Goal: Information Seeking & Learning: Find specific fact

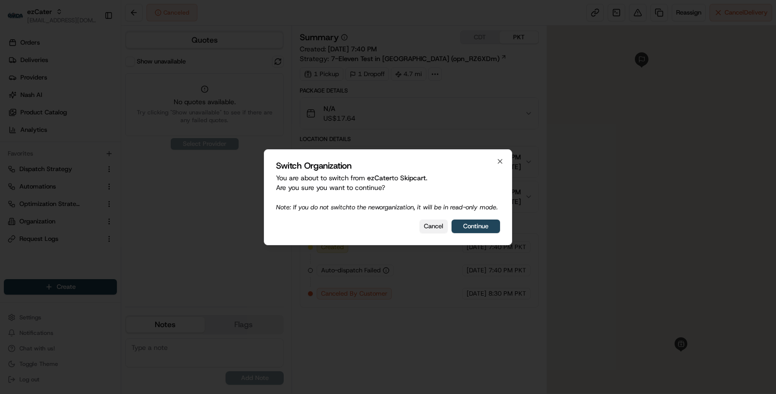
click at [430, 226] on button "Cancel" at bounding box center [434, 227] width 28 height 14
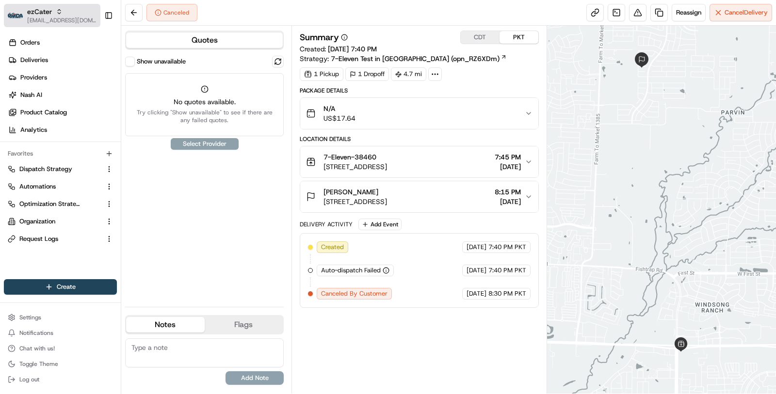
click at [51, 17] on span "[EMAIL_ADDRESS][DOMAIN_NAME]" at bounding box center [61, 20] width 69 height 8
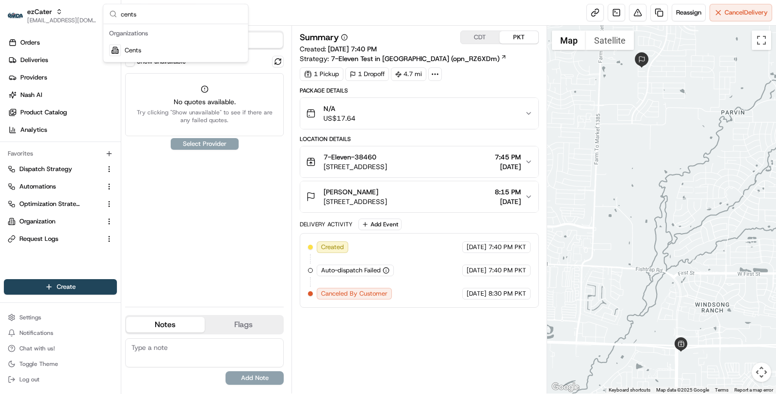
type input "cents"
click at [125, 44] on div "Cents" at bounding box center [175, 50] width 141 height 19
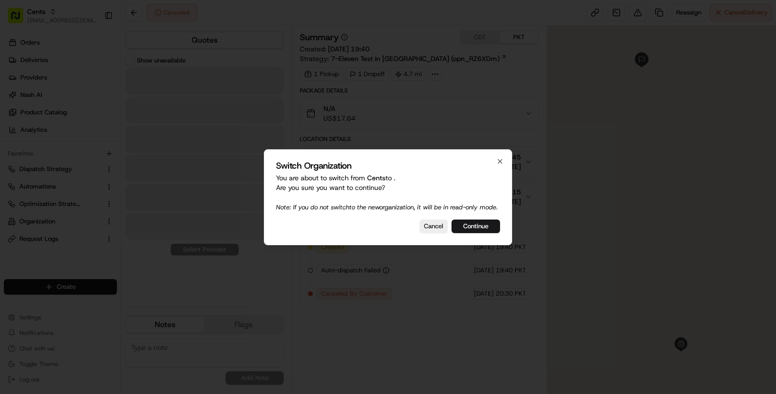
click at [59, 58] on div at bounding box center [388, 197] width 776 height 394
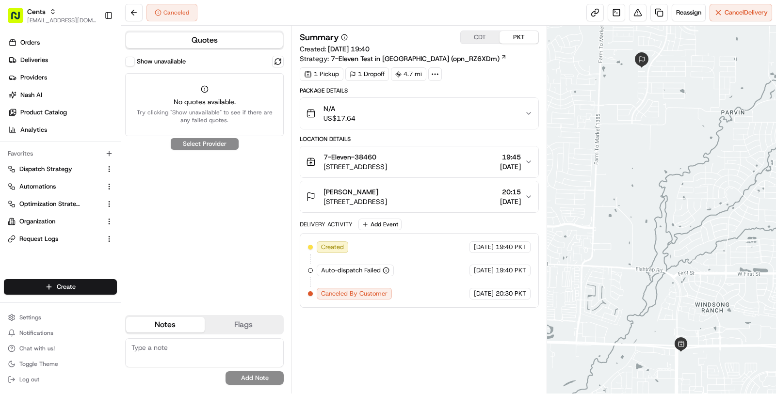
click at [59, 58] on link "Deliveries" at bounding box center [62, 60] width 117 height 16
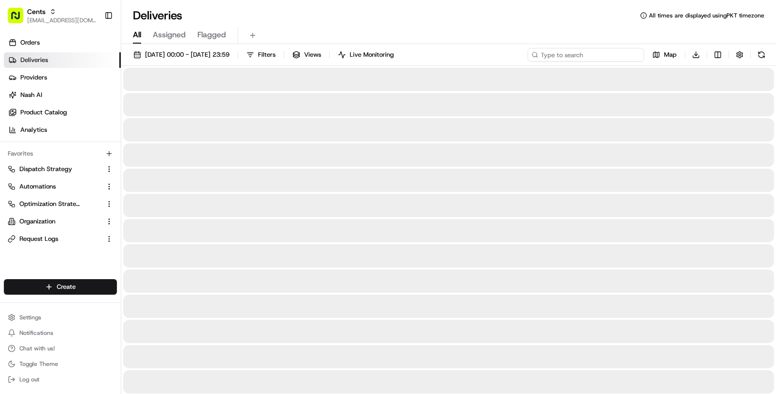
click at [573, 52] on input at bounding box center [586, 55] width 116 height 14
paste input "200 Central Ave Suite B/C, City of Orange, NJ 07050"
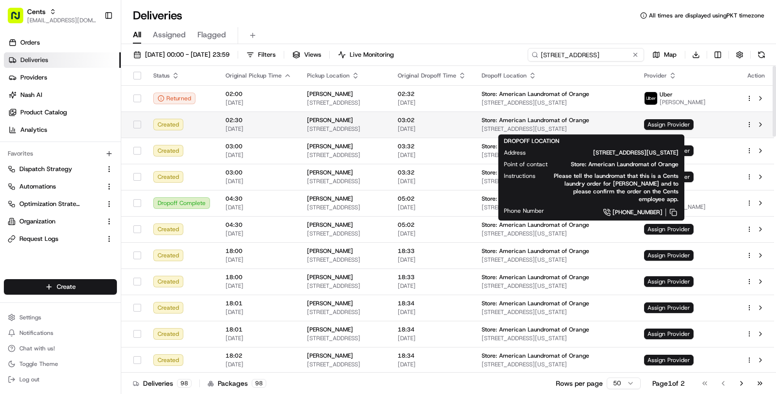
type input "200 Central Ave"
click at [565, 118] on span "Store: American Laundromat of Orange" at bounding box center [536, 120] width 108 height 8
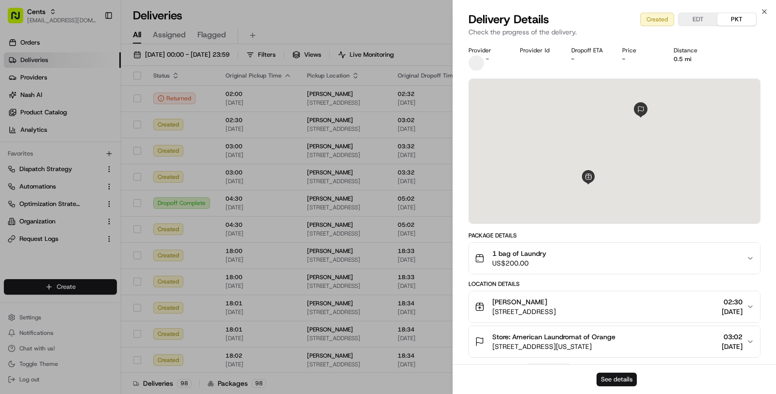
click at [609, 376] on button "See details" at bounding box center [617, 380] width 40 height 14
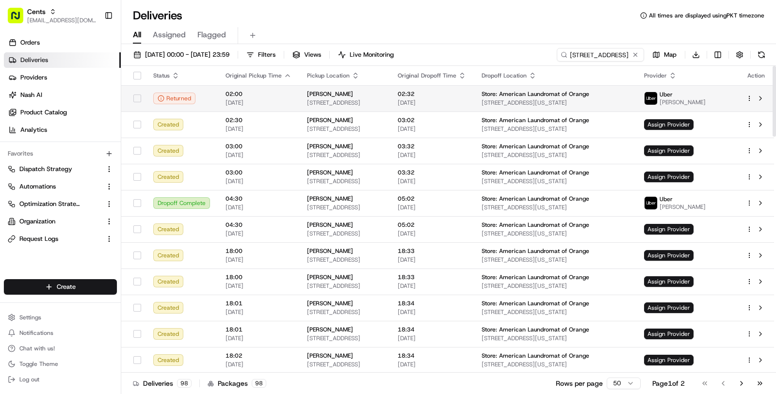
click at [474, 107] on td "02:32 21/08/2025" at bounding box center [432, 98] width 84 height 26
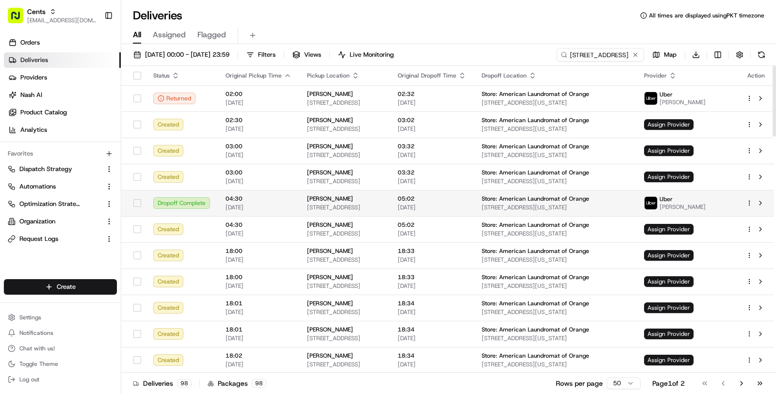
click at [390, 193] on td "Xena Sánchez 458 Fairview Avenue, City of Orange, NJ 07050, US" at bounding box center [344, 203] width 91 height 26
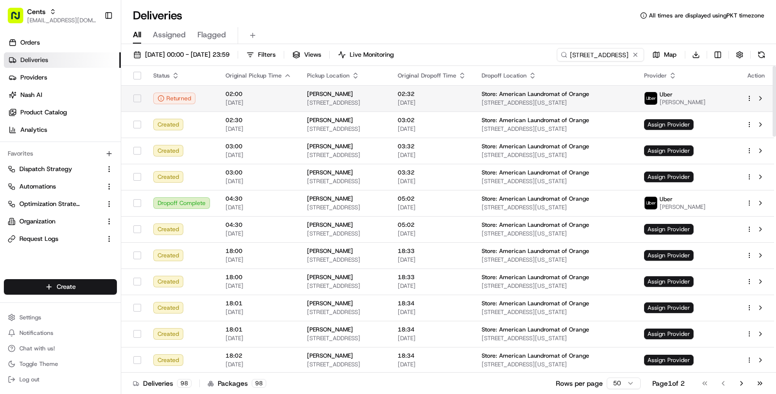
click at [464, 107] on td "02:32 21/08/2025" at bounding box center [432, 98] width 84 height 26
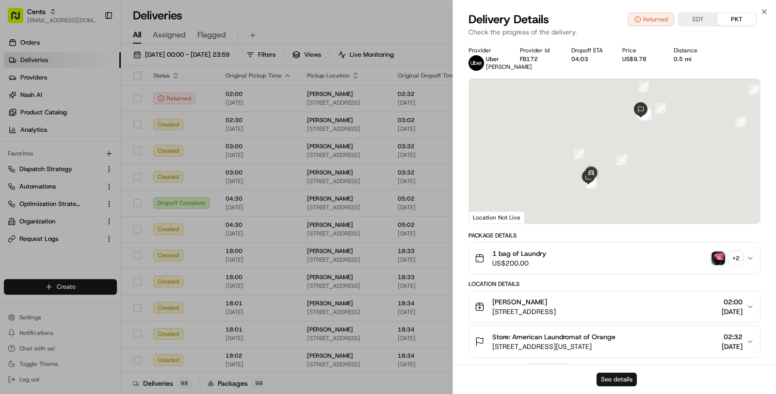
click at [612, 374] on button "See details" at bounding box center [617, 380] width 40 height 14
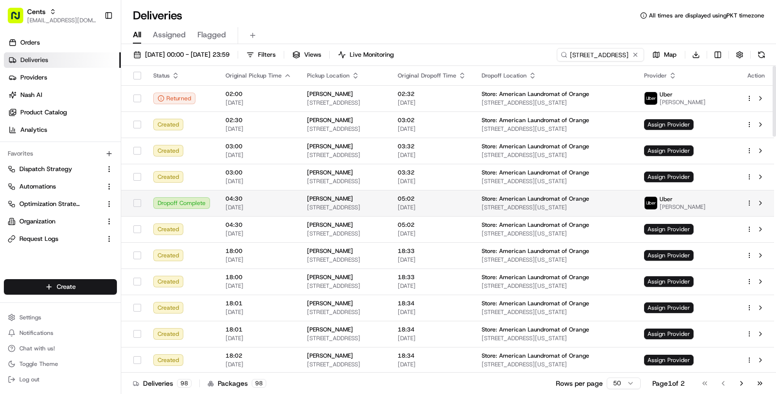
click at [433, 202] on td "05:02 21/08/2025" at bounding box center [432, 203] width 84 height 26
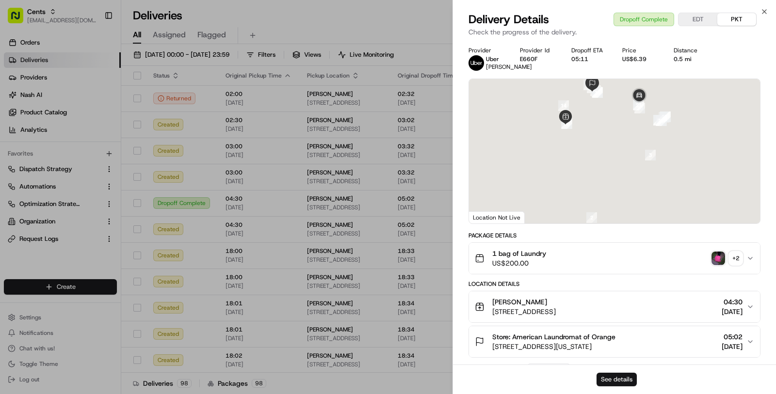
click at [603, 378] on button "See details" at bounding box center [617, 380] width 40 height 14
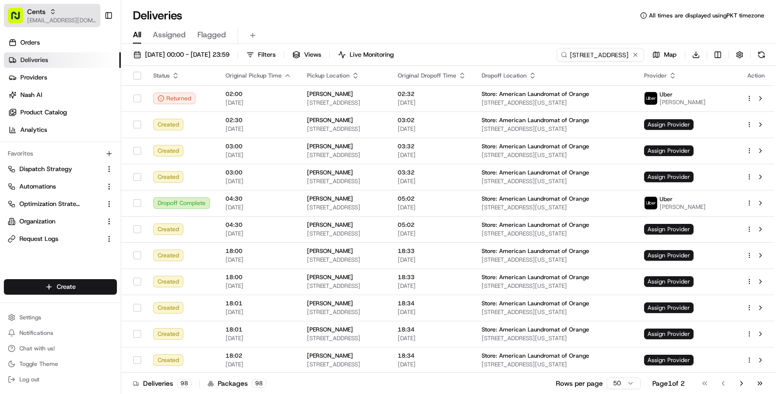
click at [55, 20] on span "[EMAIL_ADDRESS][DOMAIN_NAME]" at bounding box center [61, 20] width 69 height 8
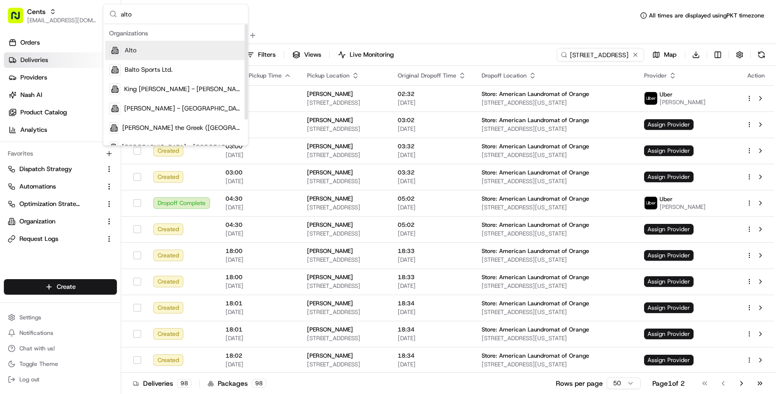
type input "alto"
click at [125, 52] on span "Alto" at bounding box center [131, 50] width 12 height 9
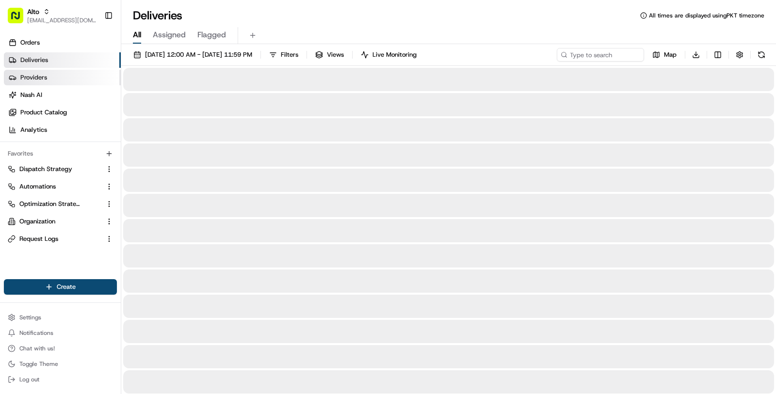
click at [65, 76] on link "Providers" at bounding box center [62, 78] width 117 height 16
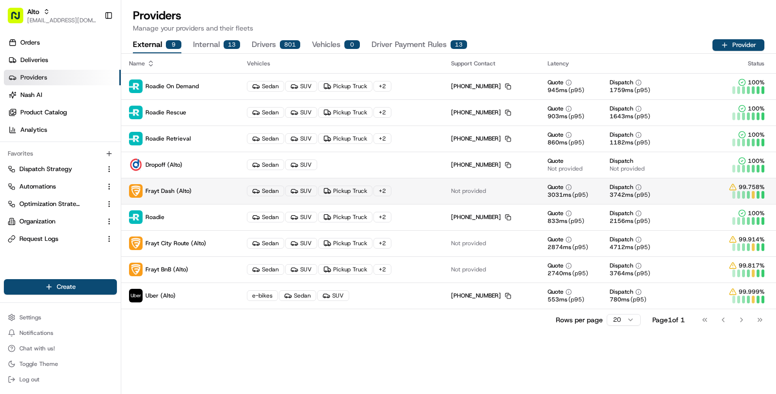
click at [220, 191] on p "Frayt Dash (Alto)" at bounding box center [180, 191] width 102 height 14
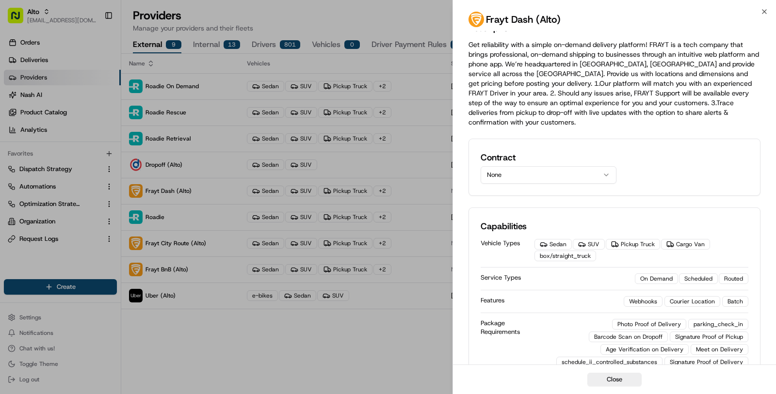
scroll to position [23, 0]
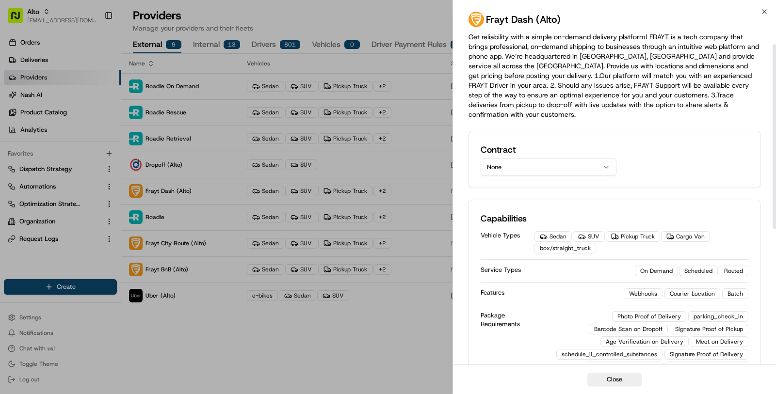
click at [567, 145] on h2 "Contract" at bounding box center [549, 150] width 136 height 14
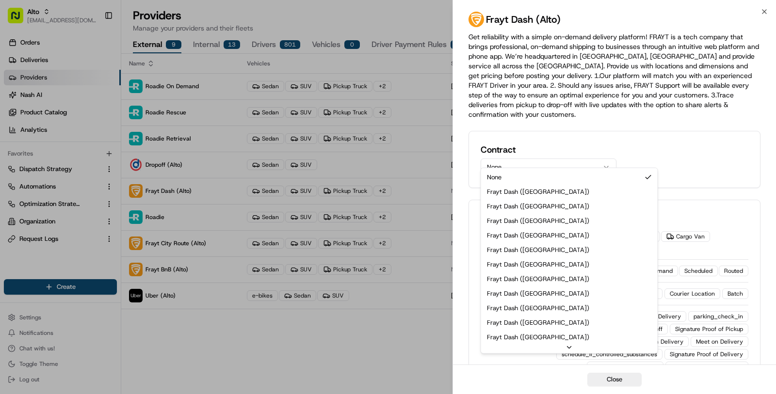
click at [567, 159] on button "None" at bounding box center [549, 167] width 136 height 17
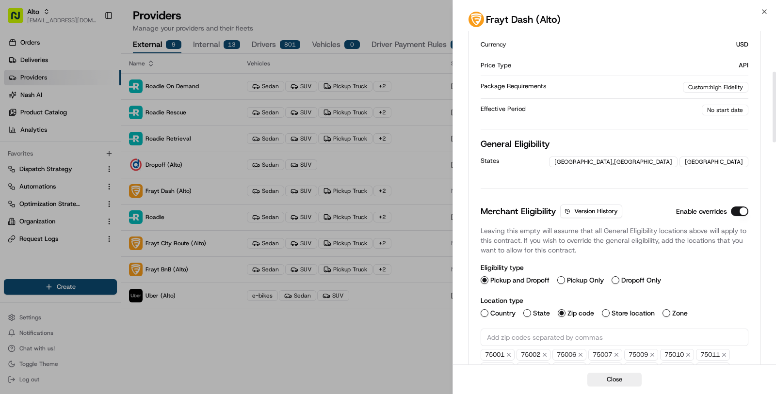
scroll to position [283, 0]
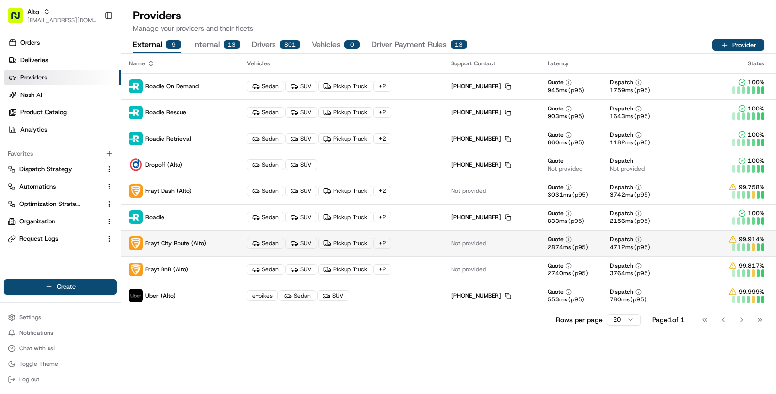
click at [249, 238] on div "Sedan" at bounding box center [265, 243] width 37 height 11
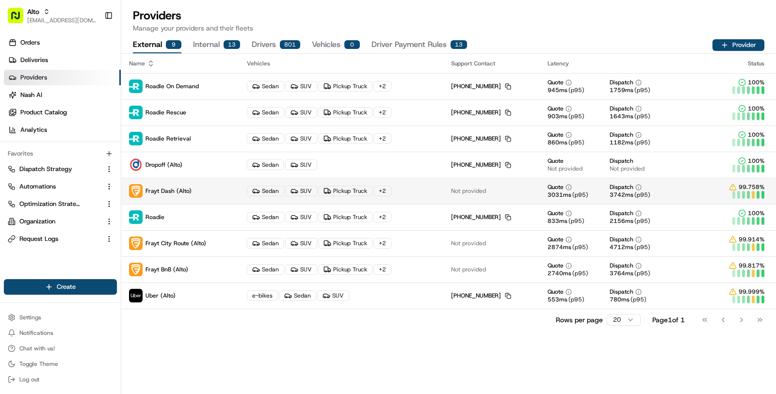
click at [399, 202] on td "Sedan SUV Pickup Truck + 2" at bounding box center [341, 191] width 204 height 26
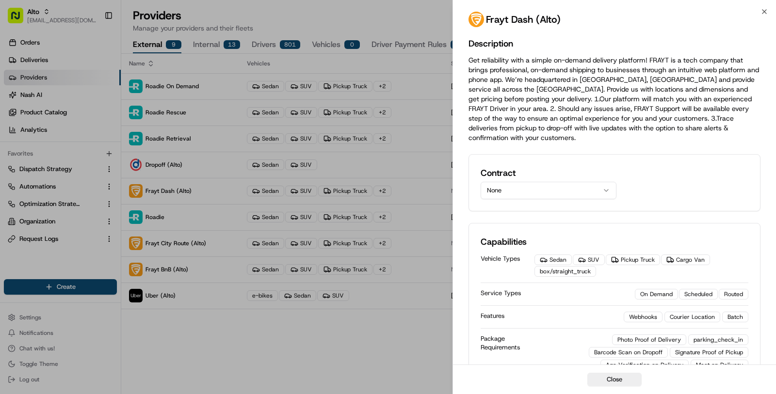
click at [529, 170] on div "Contract None" at bounding box center [549, 182] width 136 height 33
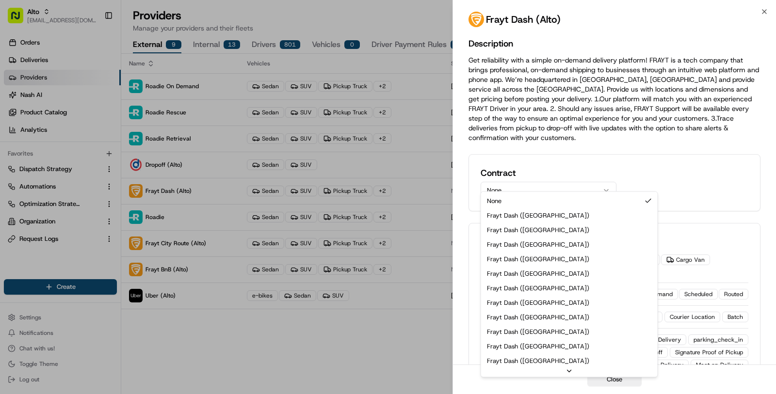
click at [529, 182] on button "None" at bounding box center [549, 190] width 136 height 17
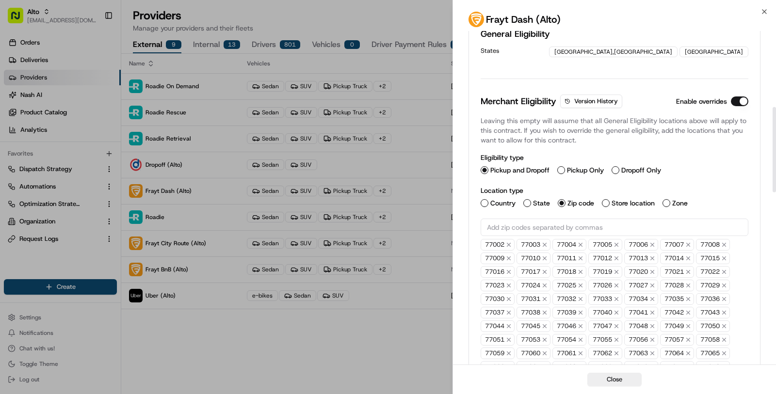
scroll to position [302, 0]
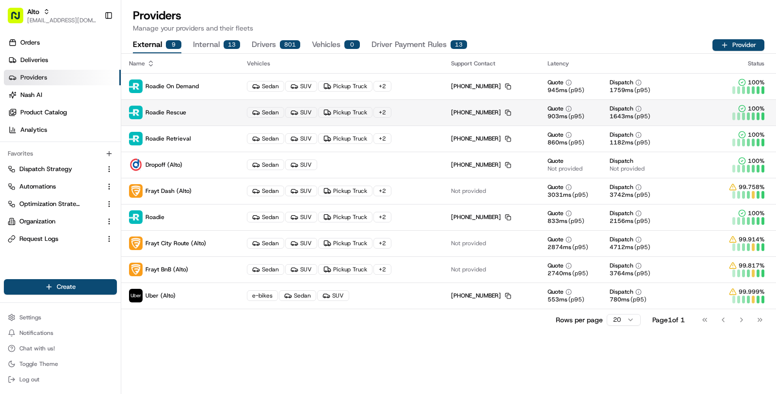
click at [290, 117] on div "SUV" at bounding box center [301, 112] width 32 height 11
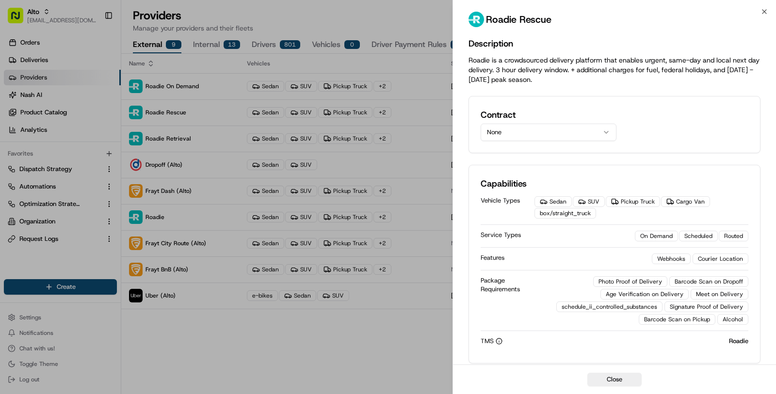
click at [538, 136] on button "None" at bounding box center [549, 132] width 136 height 17
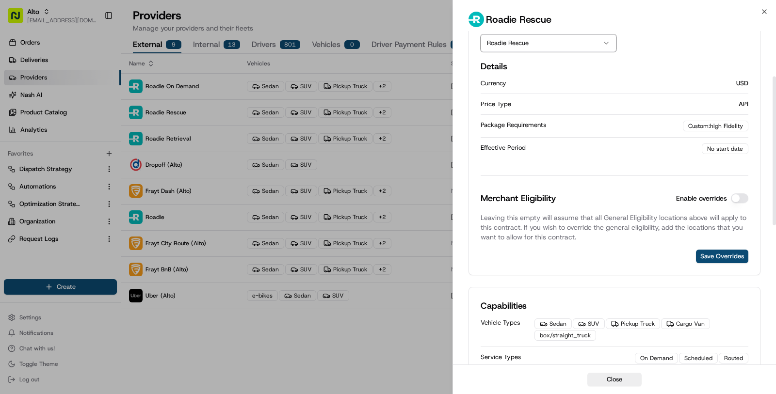
scroll to position [6, 0]
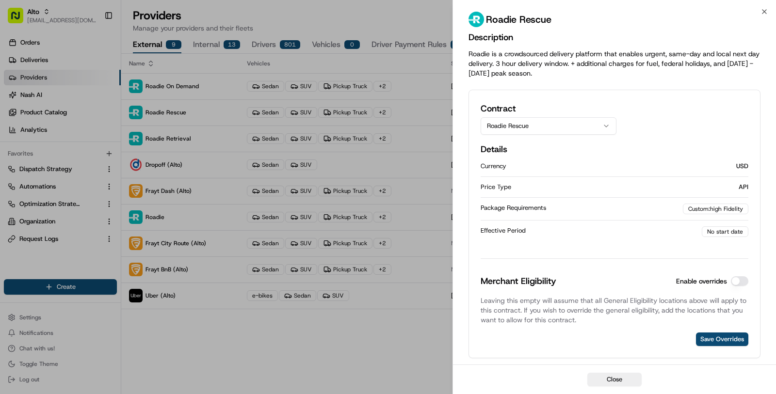
click at [551, 133] on button "Roadie Rescue" at bounding box center [549, 125] width 136 height 17
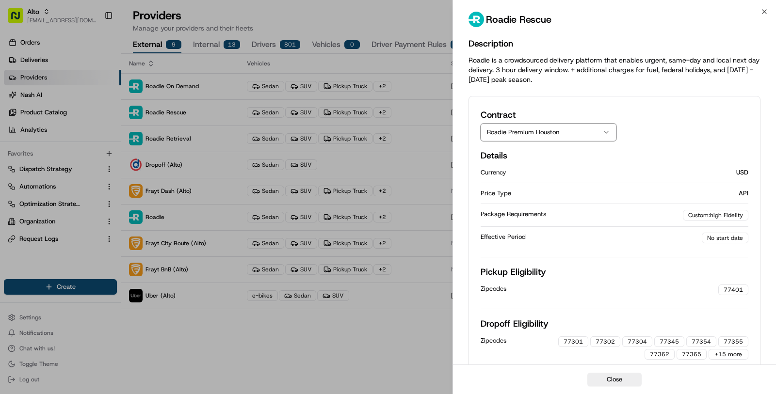
scroll to position [42, 0]
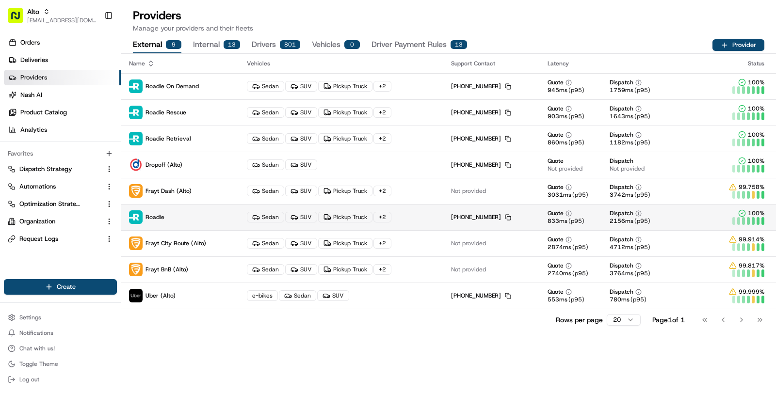
click at [240, 218] on td "Sedan SUV Pickup Truck + 2" at bounding box center [341, 217] width 204 height 26
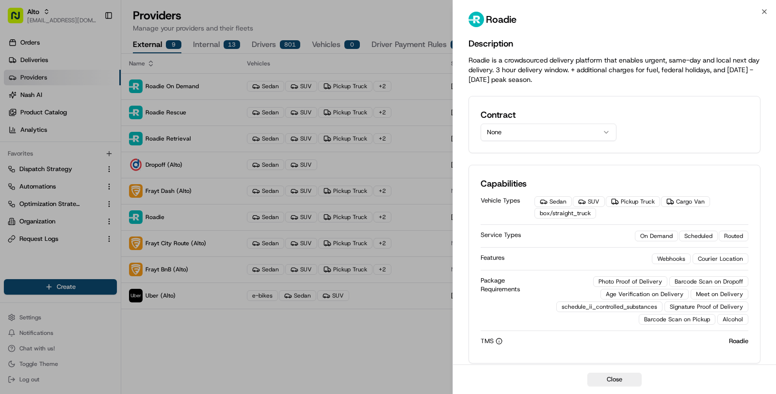
click at [527, 130] on button "None" at bounding box center [549, 132] width 136 height 17
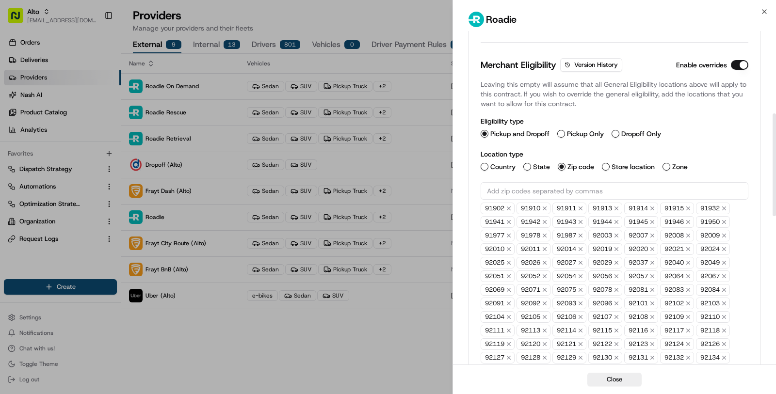
scroll to position [254, 0]
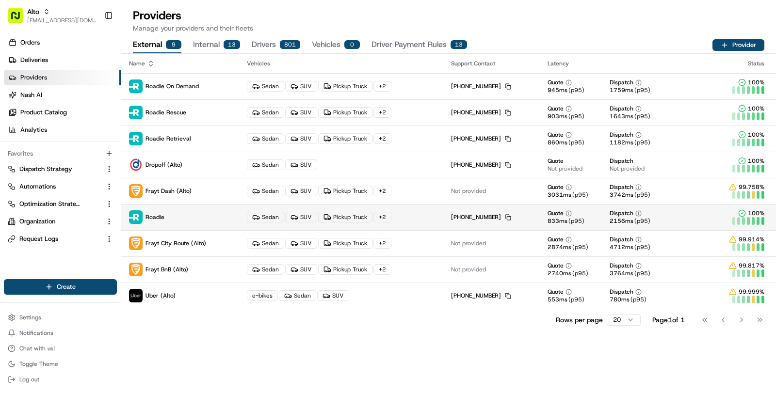
click at [228, 221] on p "Roadie" at bounding box center [180, 218] width 102 height 14
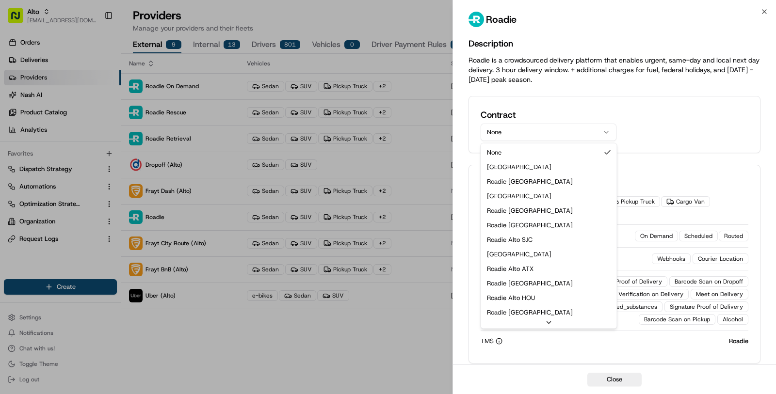
click at [551, 129] on button "None" at bounding box center [549, 132] width 136 height 17
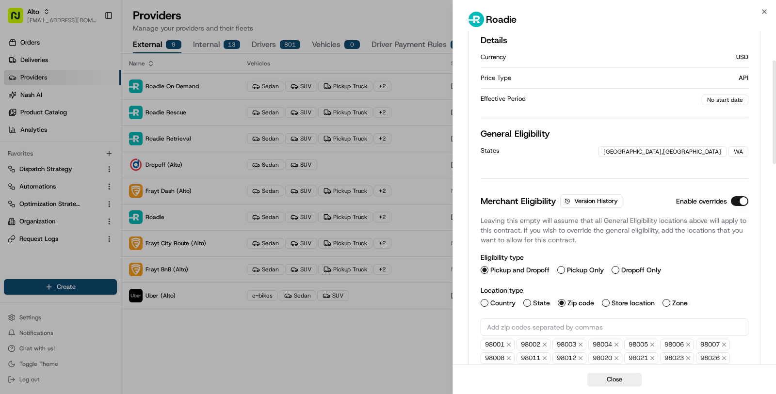
scroll to position [66, 0]
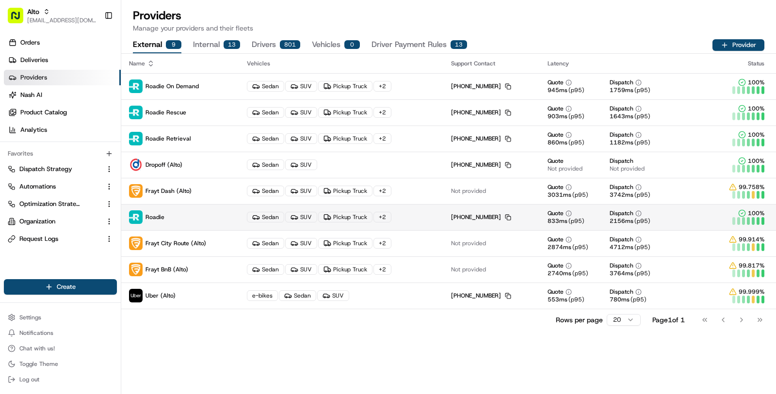
click at [433, 224] on td "Sedan SUV Pickup Truck + 2" at bounding box center [341, 217] width 204 height 26
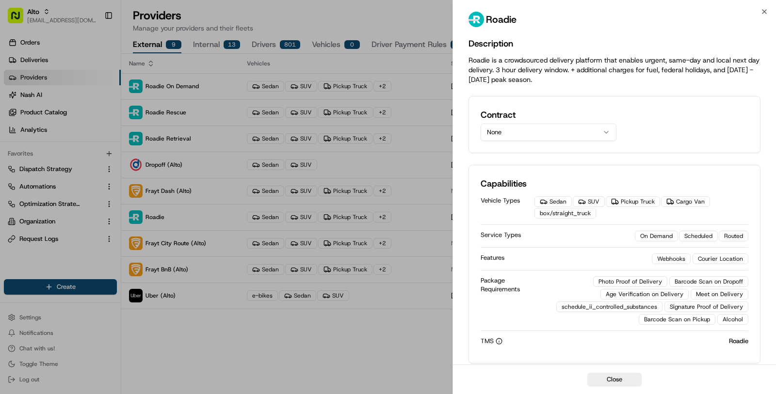
click at [547, 132] on button "None" at bounding box center [549, 132] width 136 height 17
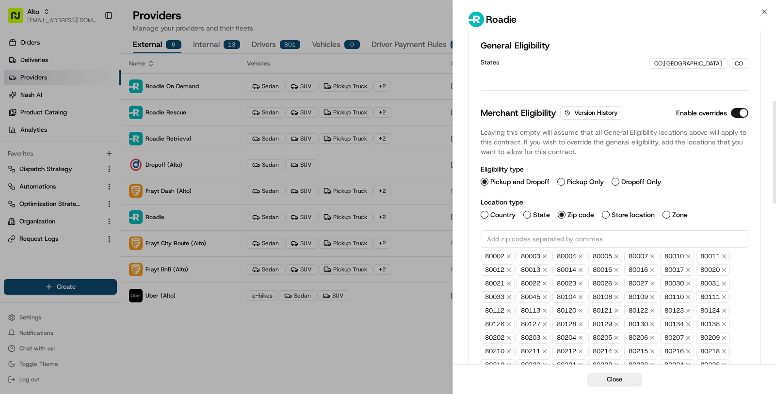
scroll to position [216, 0]
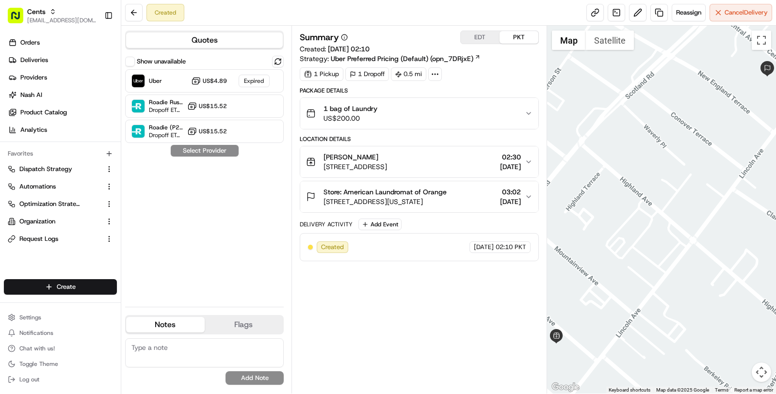
click at [447, 191] on div "Store: American Laundromat of Orange" at bounding box center [385, 192] width 123 height 10
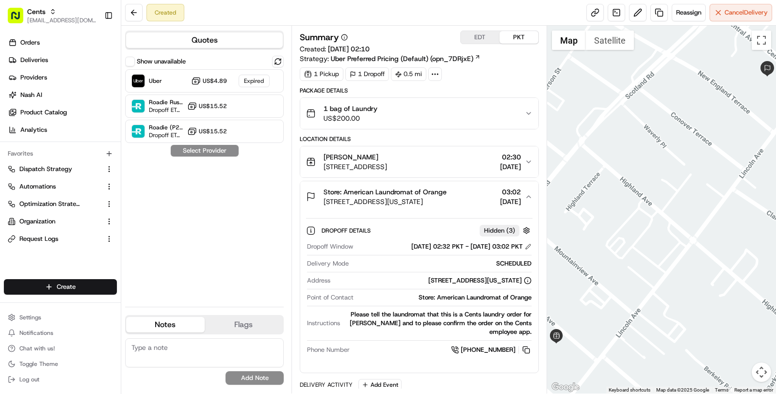
scroll to position [37, 0]
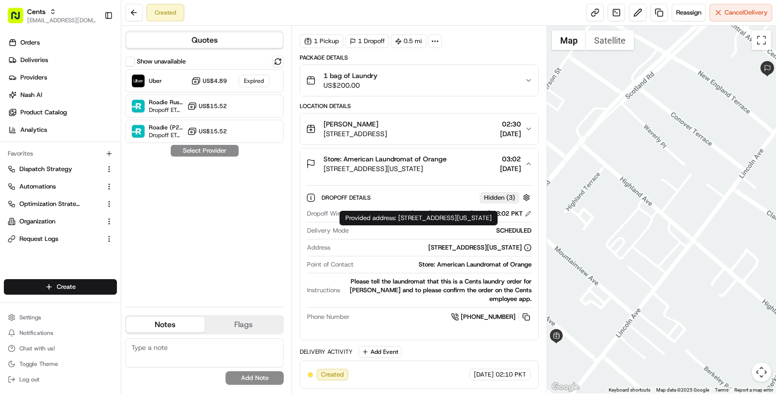
click at [401, 218] on div "Provided address: 200 Central Ave Suite B/C, City of Orange, New Jersey 07050, …" at bounding box center [419, 218] width 158 height 15
click at [404, 220] on div "Provided address: 200 Central Ave Suite B/C, City of Orange, New Jersey 07050, …" at bounding box center [419, 218] width 158 height 15
drag, startPoint x: 443, startPoint y: 226, endPoint x: 399, endPoint y: 218, distance: 44.3
click at [399, 218] on div "Provided address: 200 Central Ave Suite B/C, City of Orange, New Jersey 07050, …" at bounding box center [419, 218] width 158 height 15
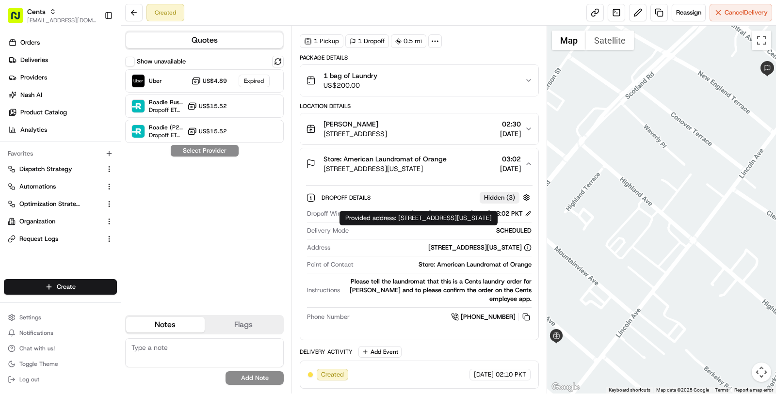
copy div "[STREET_ADDRESS][US_STATE]"
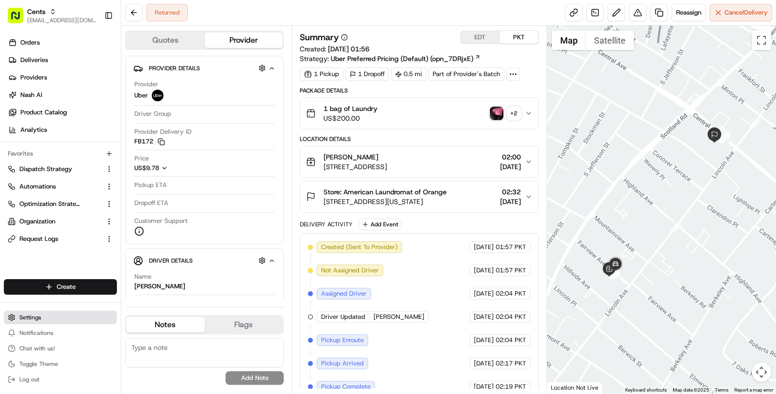
click at [69, 321] on button "Settings" at bounding box center [60, 318] width 113 height 14
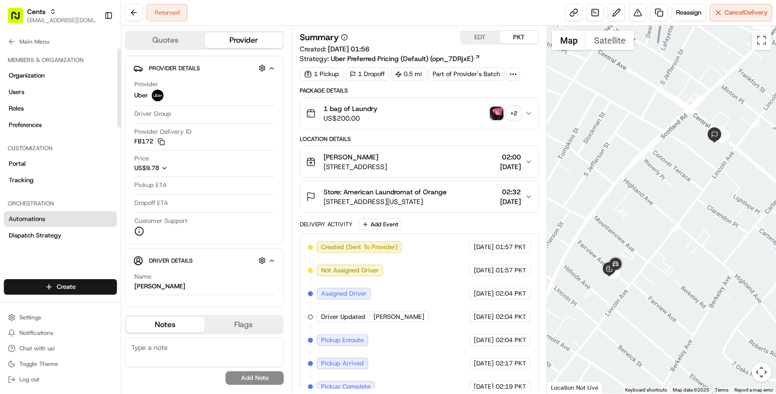
scroll to position [308, 0]
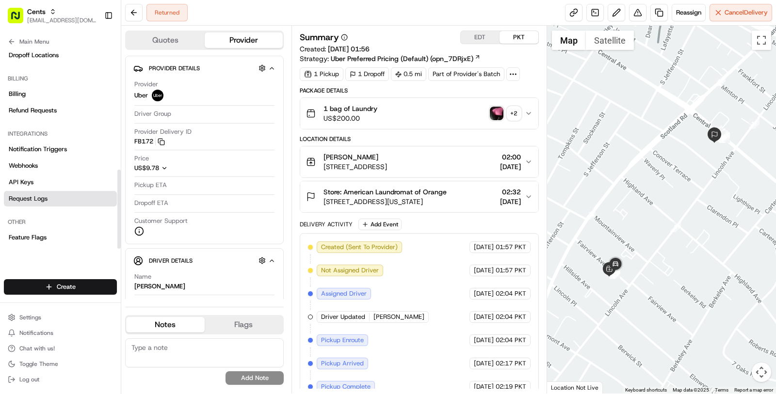
click at [68, 192] on link "Request Logs" at bounding box center [60, 199] width 113 height 16
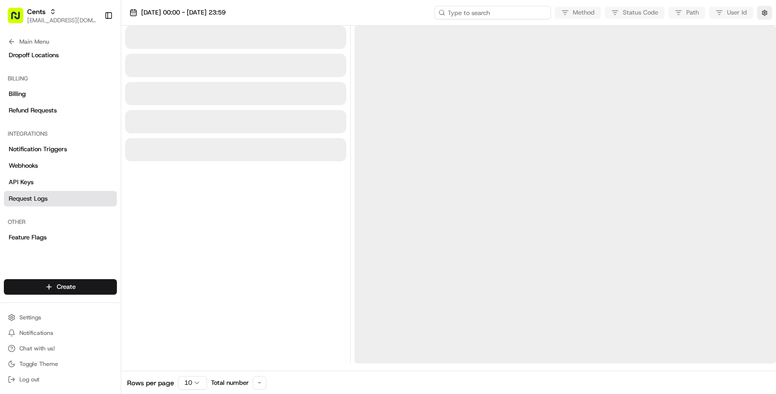
click at [493, 12] on input at bounding box center [493, 13] width 116 height 14
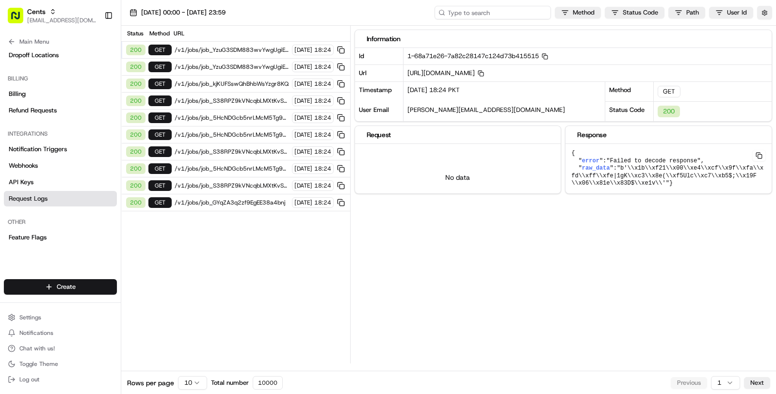
paste input "job_ZsyX6Rtork7NwqdXrmAzHs"
type input "job_ZsyX6Rtork7NwqdXrmAzHs"
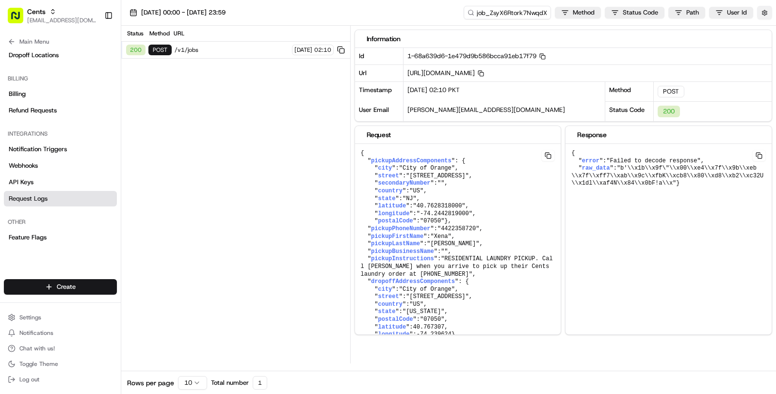
click at [769, 12] on button "button" at bounding box center [764, 13] width 15 height 14
click at [755, 31] on div "Display Only Provider Logs" at bounding box center [708, 30] width 123 height 9
click at [770, 28] on div "Display Only Provider Logs" at bounding box center [708, 29] width 136 height 17
click at [769, 29] on button "Display Only Provider Logs" at bounding box center [766, 30] width 8 height 8
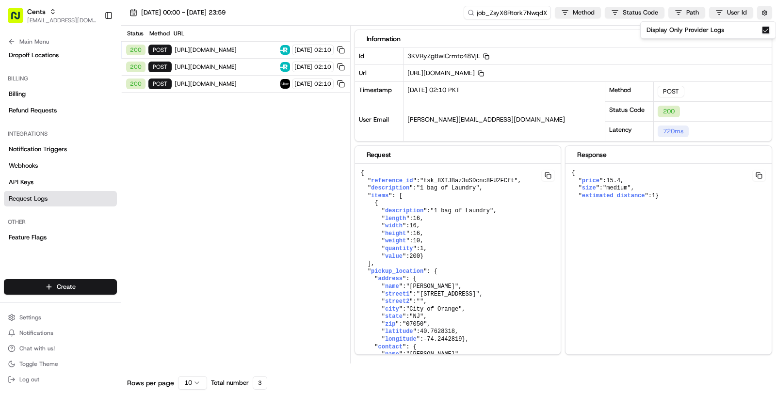
click at [237, 82] on span "https://api.uber.com/v1/customers/9f8a9963-5ffb-4dbb-9679-26e059b2a357/delivery…" at bounding box center [226, 84] width 103 height 8
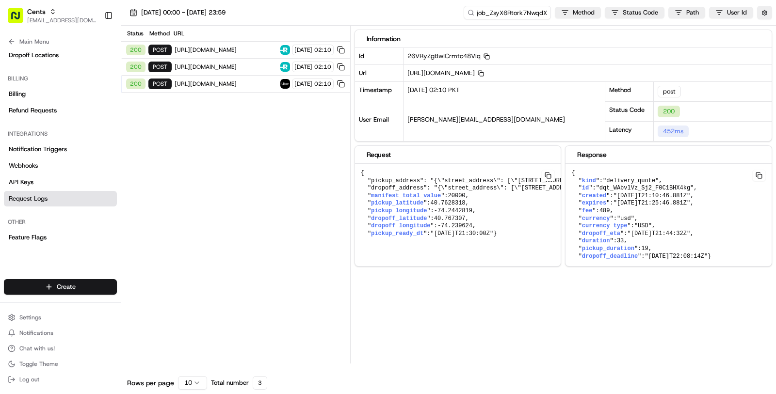
click at [242, 63] on span "https://connect.roadie.com/v1/estimates" at bounding box center [226, 67] width 103 height 8
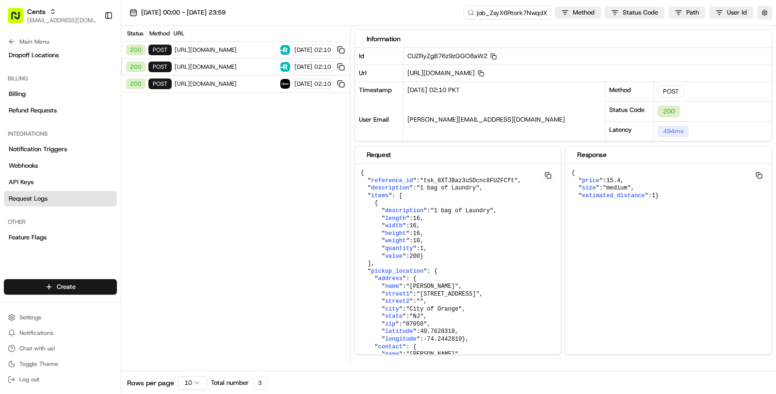
click at [243, 49] on span "https://connect.roadie.com/v1/estimates" at bounding box center [226, 50] width 103 height 8
click at [500, 14] on input "job_ZsyX6Rtork7NwqdXrmAzHs" at bounding box center [493, 13] width 116 height 14
paste input "LySLCTvLwk98o7xVDpec9g"
type input "job_LySLCTvLwk98o7xVDpec9g"
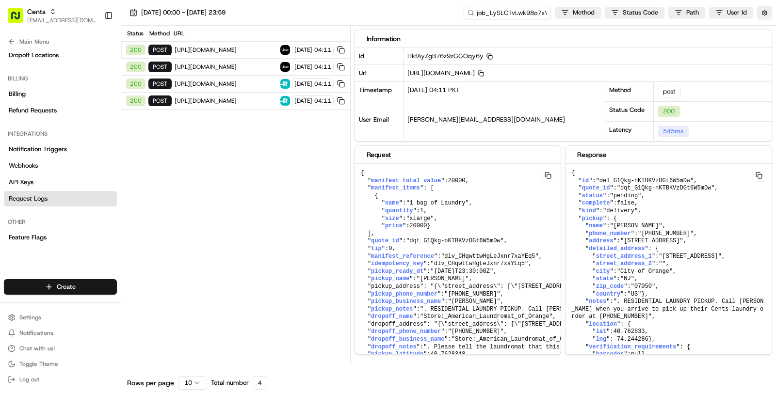
click at [208, 67] on span "https://api.uber.com/v1/customers/9f8a9963-5ffb-4dbb-9679-26e059b2a357/delivery…" at bounding box center [226, 67] width 103 height 8
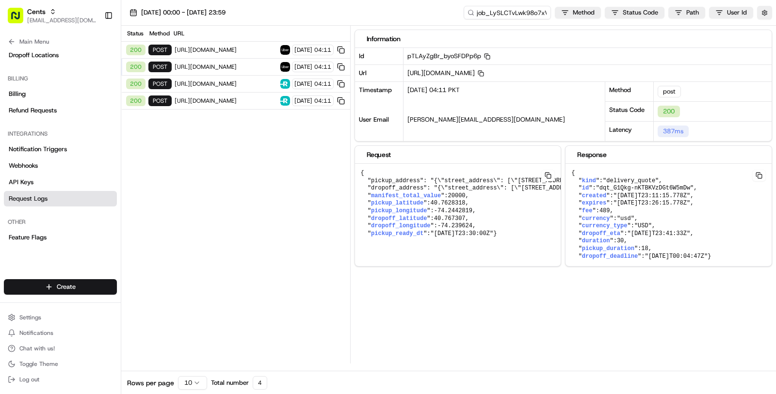
click at [223, 49] on span "https://api.uber.com/v1/customers/9f8a9963-5ffb-4dbb-9679-26e059b2a357/deliveri…" at bounding box center [226, 50] width 103 height 8
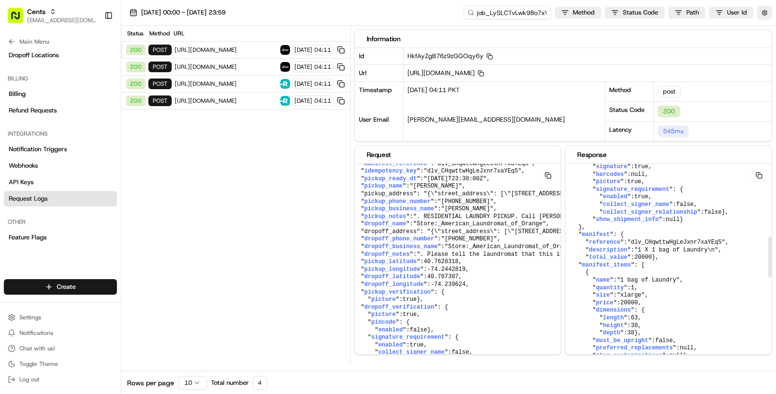
scroll to position [369, 0]
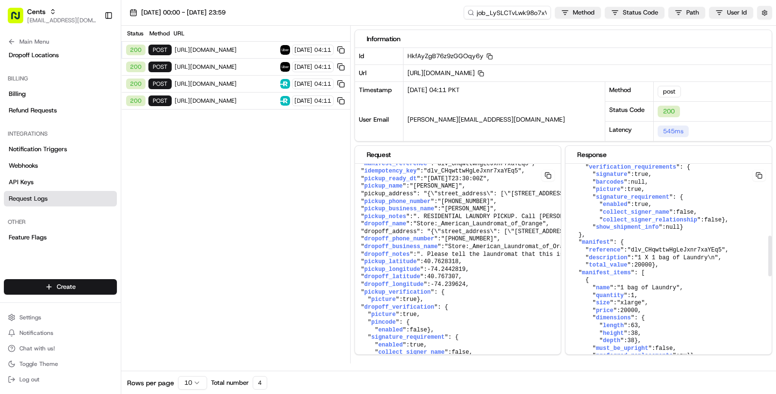
drag, startPoint x: 654, startPoint y: 206, endPoint x: 619, endPoint y: 201, distance: 35.2
click at [619, 201] on pre "{ " id ": "del_G1Qkg-nKTBKVzDGt6W5mDw" , " quote_id ": "dqt_G1Qkg-nKTBKVzDGt6W5…" at bounding box center [656, 235] width 616 height 329
click at [619, 155] on span "40.767307" at bounding box center [630, 151] width 32 height 7
drag, startPoint x: 652, startPoint y: 208, endPoint x: 617, endPoint y: 208, distance: 34.5
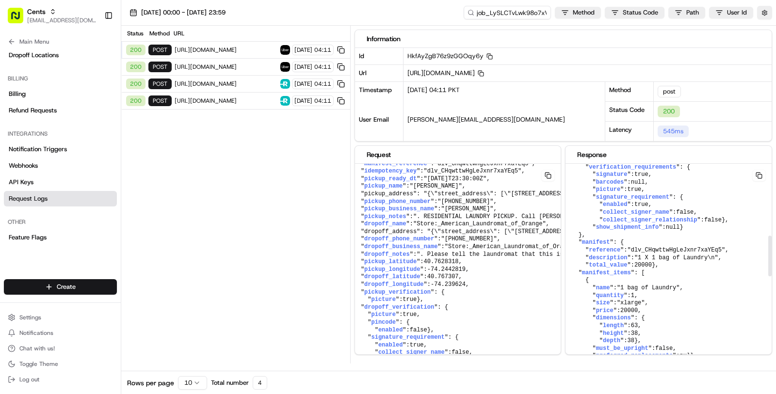
click at [617, 163] on span "-74.239624" at bounding box center [631, 159] width 35 height 7
copy span "-74.239624"
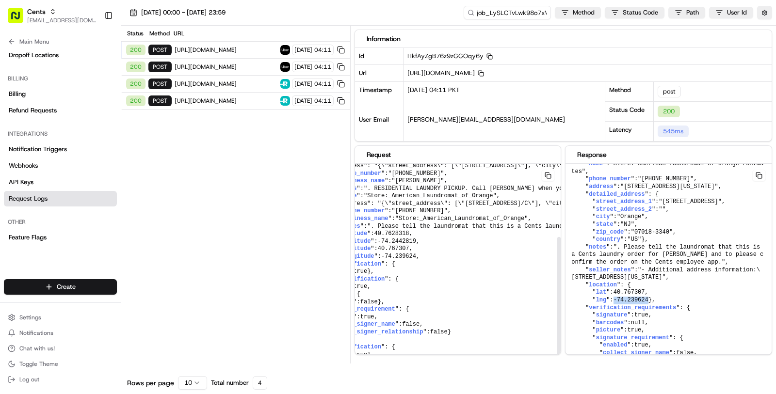
scroll to position [129, 64]
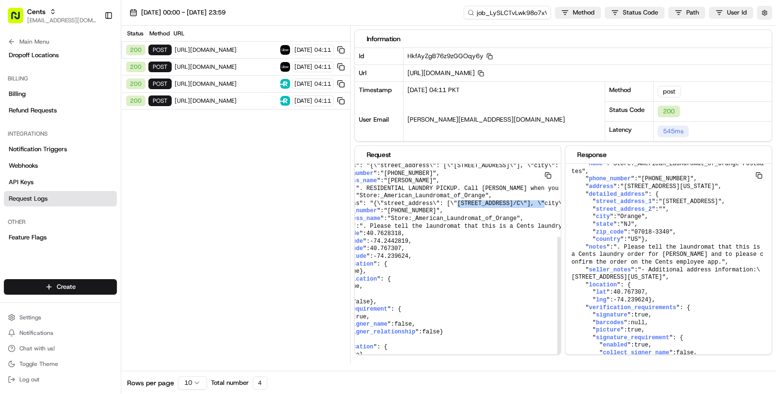
drag, startPoint x: 457, startPoint y: 200, endPoint x: 545, endPoint y: 200, distance: 88.3
click at [546, 200] on pre "{ " manifest_total_value ": 20000 , " manifest_items ": [ { " name ": "1 bag of…" at bounding box center [599, 207] width 616 height 329
drag, startPoint x: 654, startPoint y: 217, endPoint x: 631, endPoint y: 214, distance: 23.0
click at [631, 214] on pre "{ " id ": "del_G1Qkg-nKTBKVzDGt6W5mDw" , " quote_id ": "dqt_G1Qkg-nKTBKVzDGt6W5…" at bounding box center [599, 207] width 616 height 329
drag, startPoint x: 656, startPoint y: 221, endPoint x: 627, endPoint y: 216, distance: 29.0
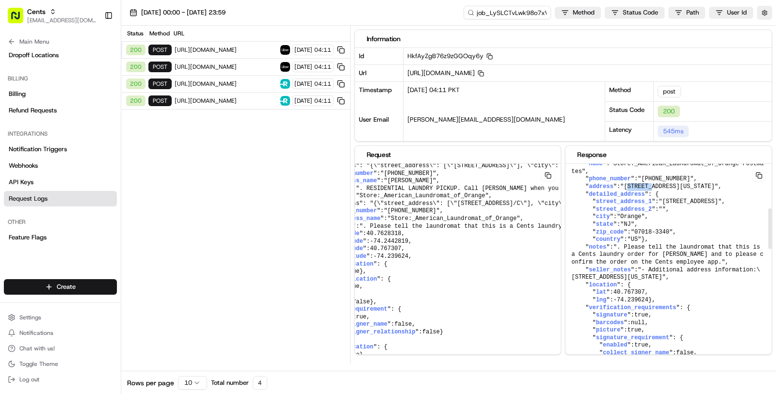
click at [627, 190] on span ""200 Central Ave Suite B/C, City of Orange, New Jersey 07050, US"" at bounding box center [670, 186] width 98 height 7
copy span "200 Central Ave Suite B/C, City of Orange, New Jersey 07050, US"
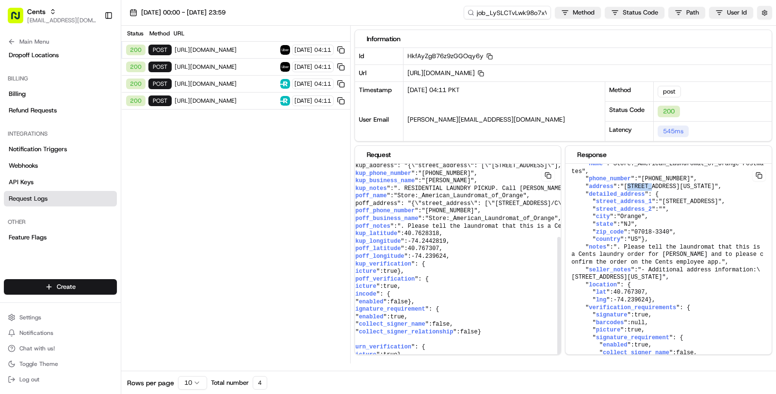
scroll to position [129, 0]
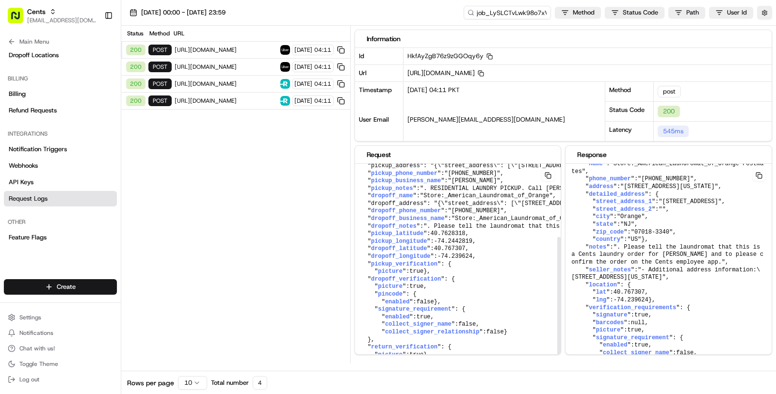
click at [458, 248] on span "40.767307" at bounding box center [450, 249] width 32 height 7
copy span "40.767307"
drag, startPoint x: 476, startPoint y: 254, endPoint x: 440, endPoint y: 255, distance: 35.9
click at [440, 255] on pre "{ " manifest_total_value ": 20000 , " manifest_items ": [ { " name ": "1 bag of…" at bounding box center [663, 207] width 616 height 329
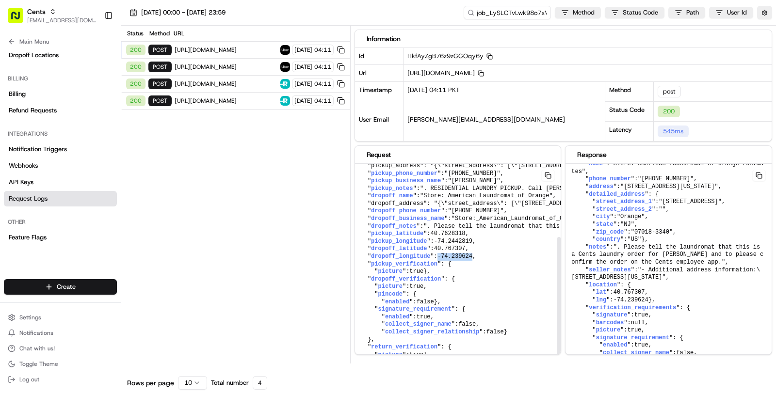
copy span "-74.239624"
click at [440, 246] on span "40.767307" at bounding box center [450, 249] width 32 height 7
drag, startPoint x: 437, startPoint y: 247, endPoint x: 473, endPoint y: 251, distance: 35.6
click at [473, 251] on pre "{ " manifest_total_value ": 20000 , " manifest_items ": [ { " name ": "1 bag of…" at bounding box center [663, 207] width 616 height 329
click at [459, 246] on span "40.767307" at bounding box center [450, 249] width 32 height 7
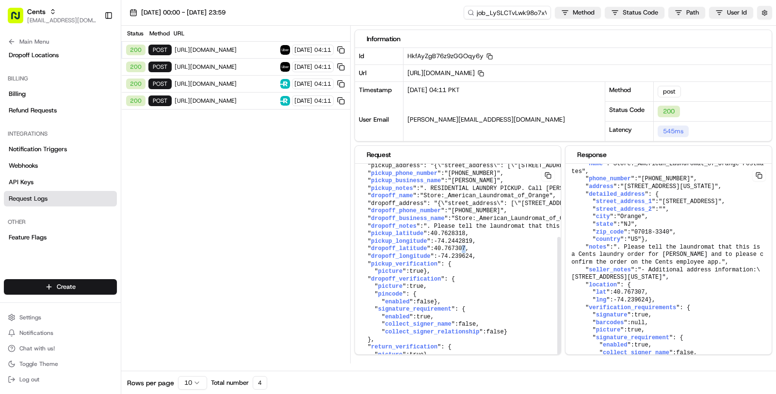
click at [467, 245] on pre "{ " manifest_total_value ": 20000 , " manifest_items ": [ { " name ": "1 bag of…" at bounding box center [663, 207] width 616 height 329
click at [452, 246] on span "40.767307" at bounding box center [450, 249] width 32 height 7
copy span "40.767307"
click at [760, 14] on button "button" at bounding box center [764, 13] width 15 height 14
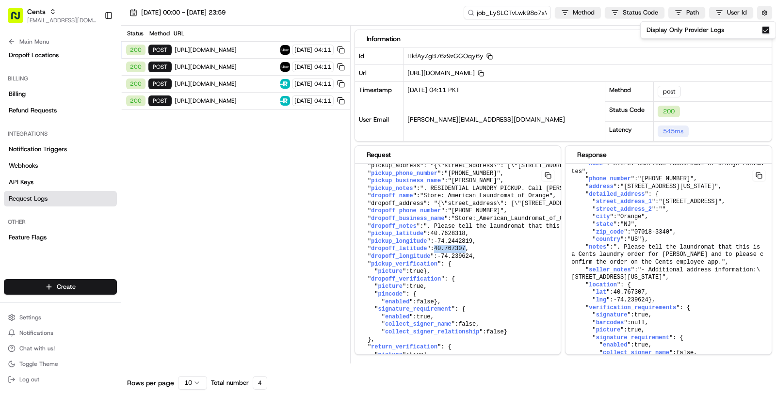
click at [762, 31] on button "Display Only Provider Logs" at bounding box center [766, 30] width 8 height 8
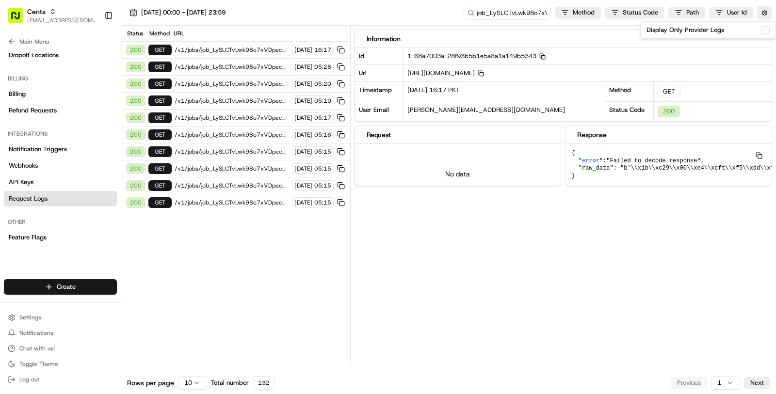
click at [225, 199] on span "/v1/jobs/job_LySLCTvLwk98o7xVDpec9g" at bounding box center [232, 203] width 115 height 8
click at [189, 387] on html "Cents masood@usenash.com Toggle Sidebar Orders Deliveries Providers Nash AI Pro…" at bounding box center [388, 197] width 776 height 394
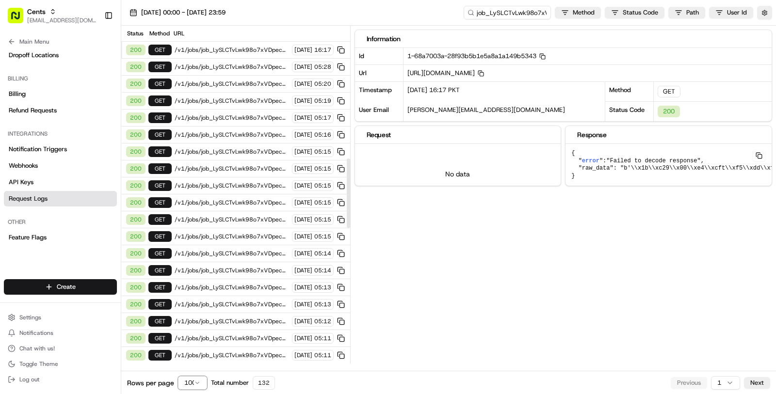
scroll to position [1310, 0]
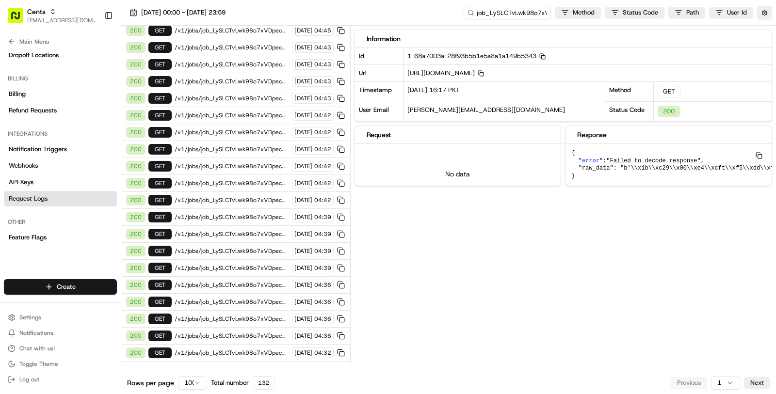
click at [749, 379] on button "Next" at bounding box center [757, 383] width 26 height 12
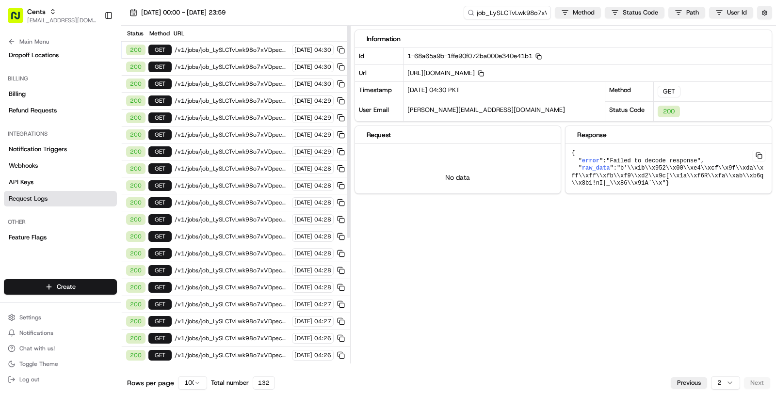
scroll to position [200, 0]
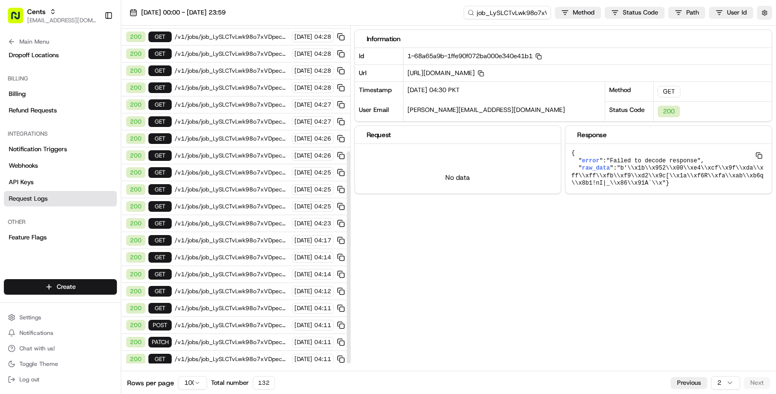
click at [216, 373] on span "/v1/jobs" at bounding box center [232, 377] width 115 height 8
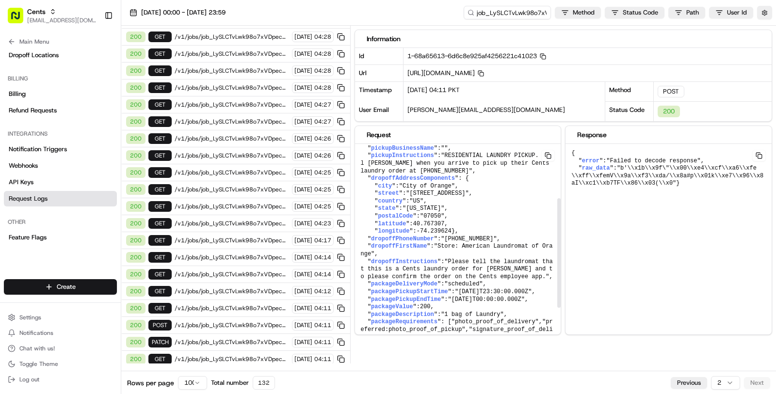
scroll to position [91, 0]
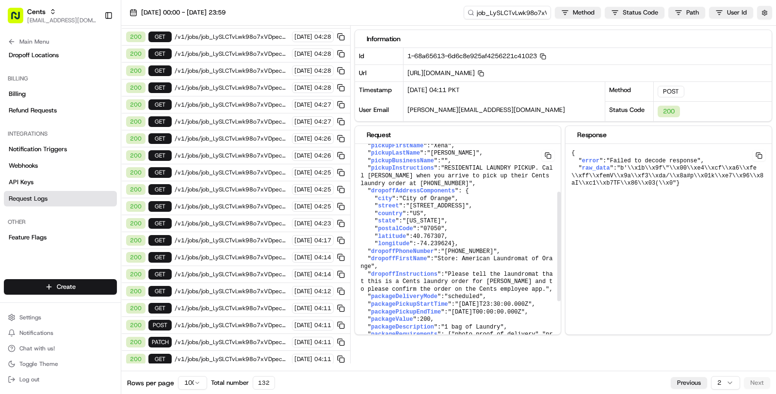
click at [433, 240] on span "40.767307" at bounding box center [429, 236] width 32 height 7
copy span "40.767307"
drag, startPoint x: 418, startPoint y: 246, endPoint x: 454, endPoint y: 248, distance: 35.5
click at [454, 248] on pre "{ " pickupAddressComponents ": { " city ": "City of Orange" , " street ": "458 …" at bounding box center [458, 233] width 206 height 360
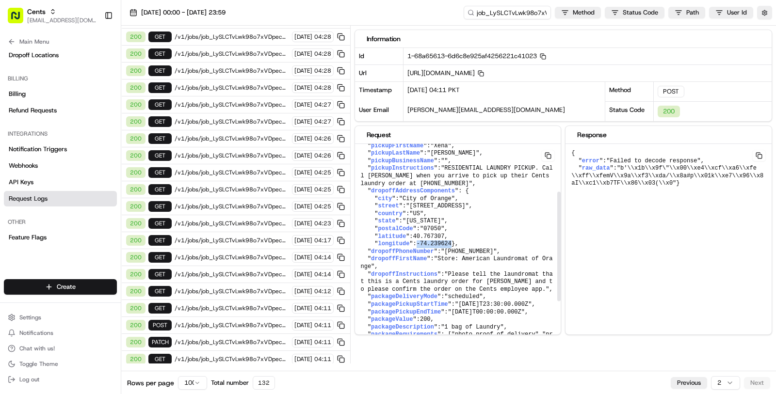
copy span "-74.239624"
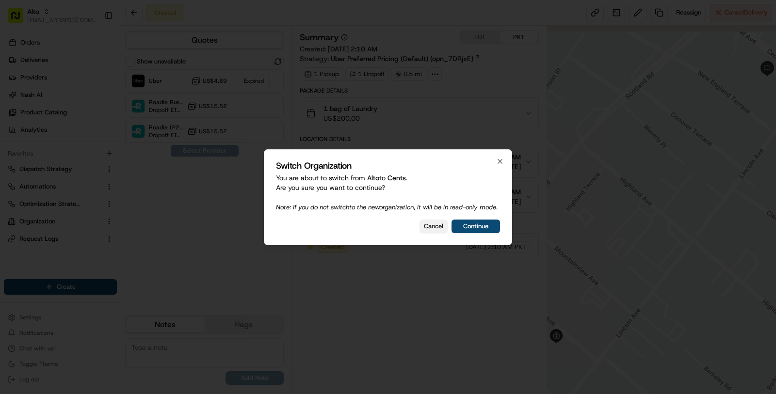
click at [429, 233] on button "Cancel" at bounding box center [434, 227] width 28 height 14
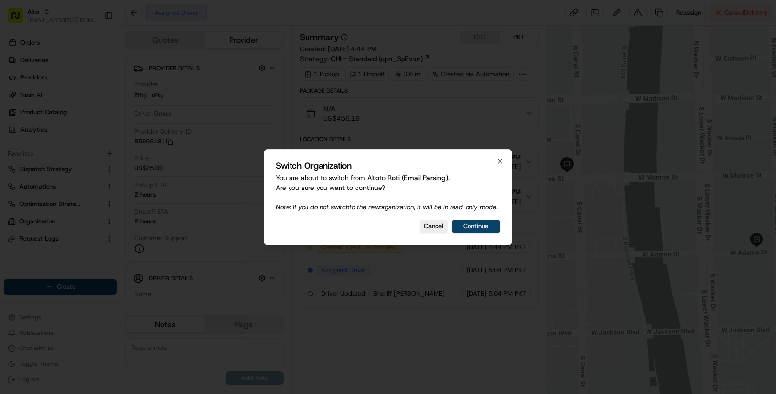
click at [481, 230] on button "Continue" at bounding box center [476, 227] width 49 height 14
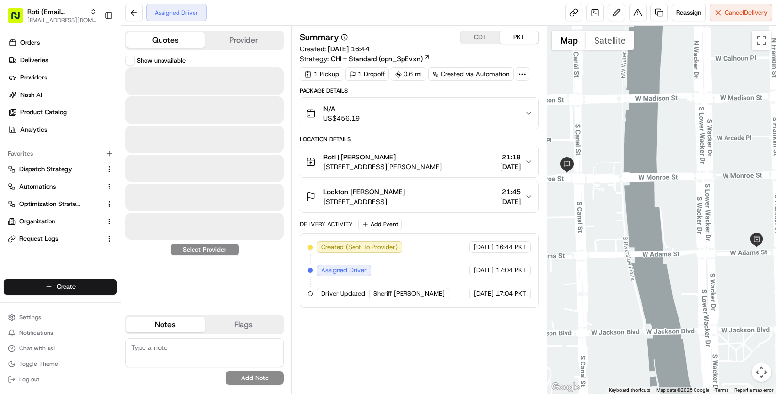
click at [192, 42] on button "Quotes" at bounding box center [165, 41] width 79 height 16
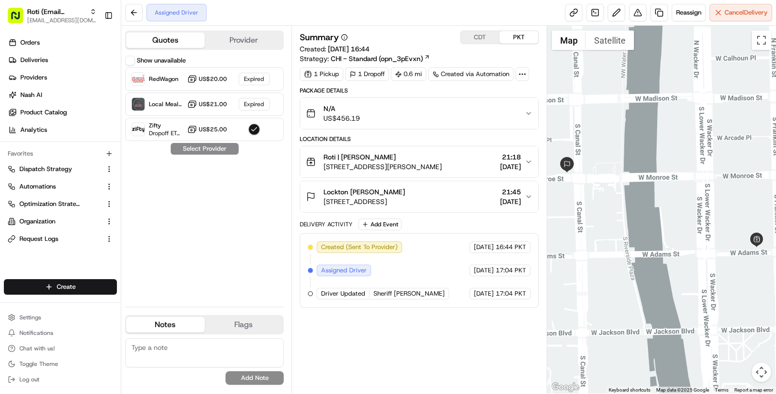
click at [127, 61] on button "Show unavailable" at bounding box center [130, 61] width 10 height 10
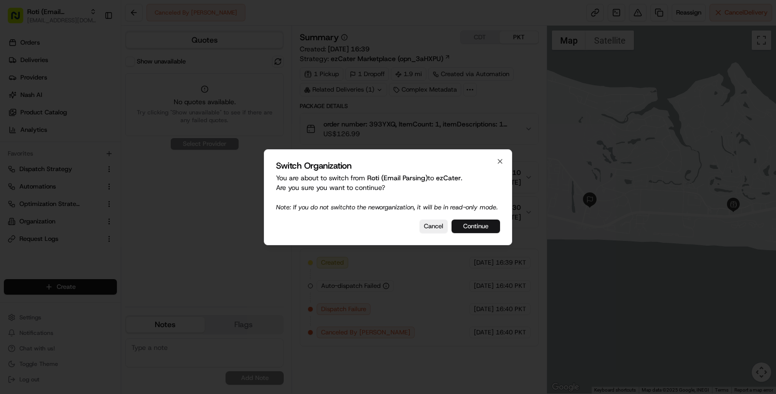
click at [469, 233] on button "Continue" at bounding box center [476, 227] width 49 height 14
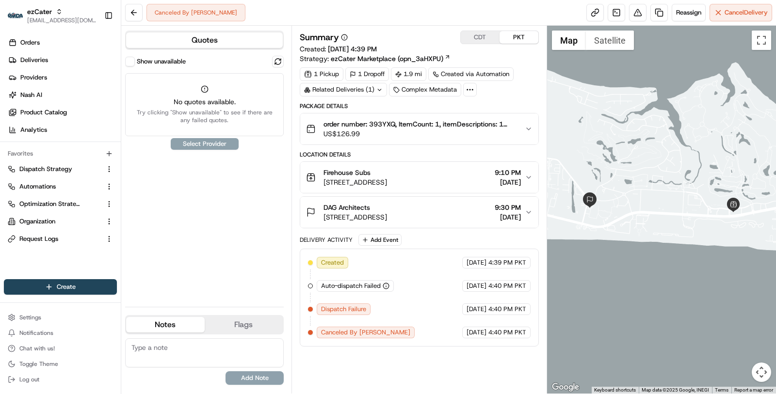
click at [129, 66] on div "Show unavailable" at bounding box center [204, 62] width 159 height 12
click at [129, 63] on button "Show unavailable" at bounding box center [130, 62] width 10 height 10
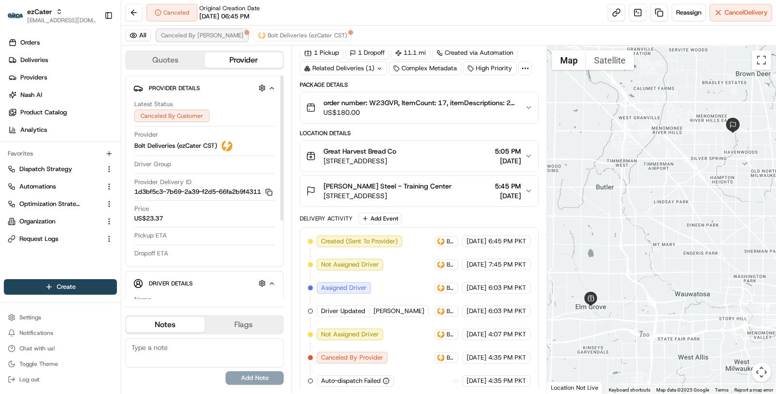
click at [197, 36] on span "Canceled By [PERSON_NAME]" at bounding box center [202, 36] width 82 height 8
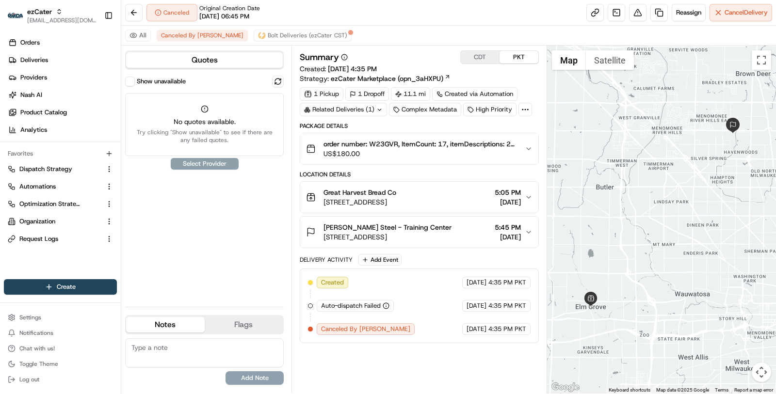
click at [131, 80] on button "Show unavailable" at bounding box center [130, 82] width 10 height 10
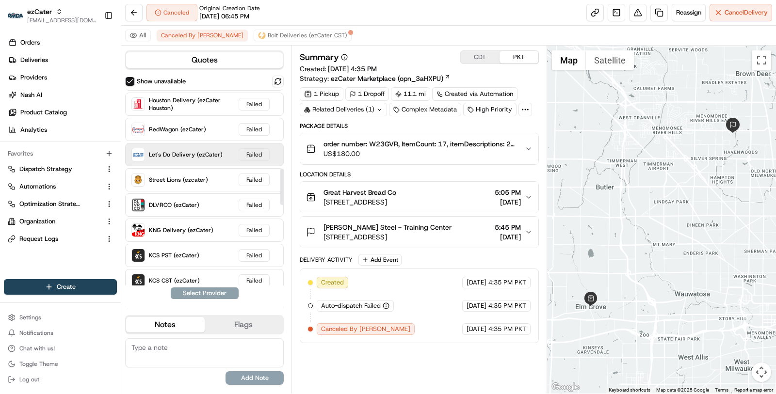
scroll to position [425, 0]
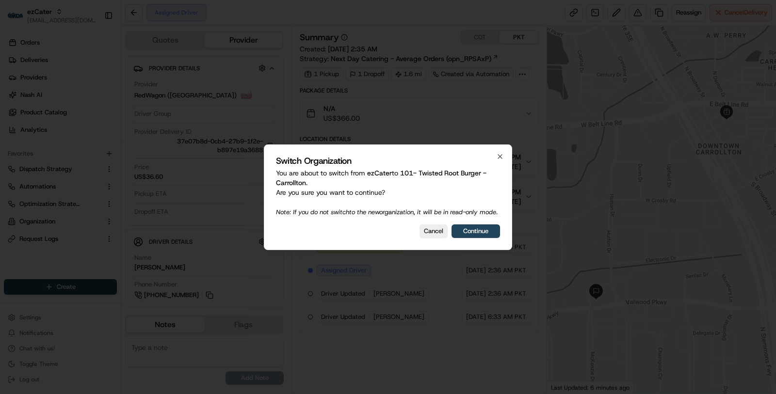
click at [484, 243] on div "Switch Organization You are about to switch from ezCater to 101- Twisted Root B…" at bounding box center [388, 198] width 248 height 106
click at [482, 237] on button "Continue" at bounding box center [476, 232] width 49 height 14
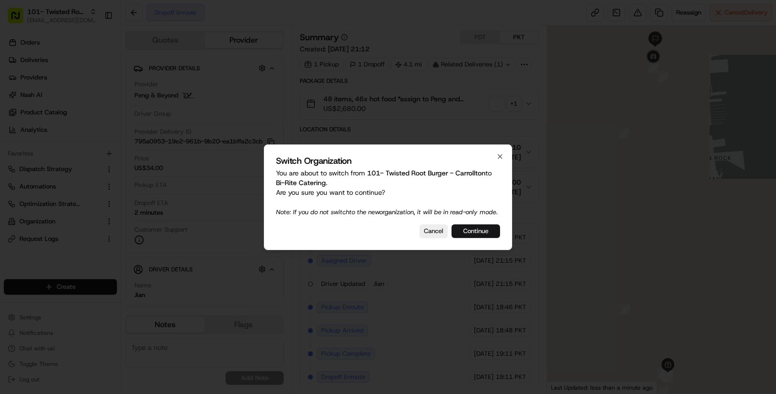
click at [475, 238] on button "Continue" at bounding box center [476, 232] width 49 height 14
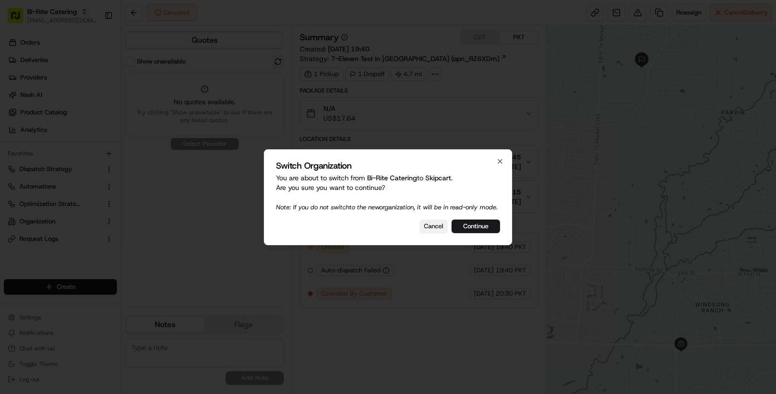
click at [431, 233] on button "Cancel" at bounding box center [434, 227] width 28 height 14
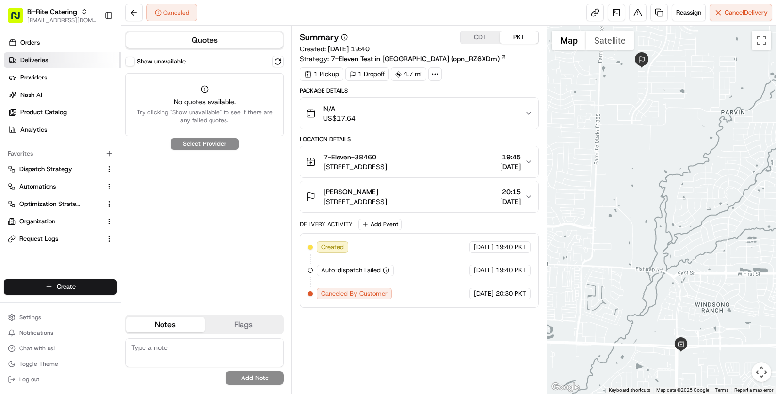
click at [67, 60] on link "Deliveries" at bounding box center [62, 60] width 117 height 16
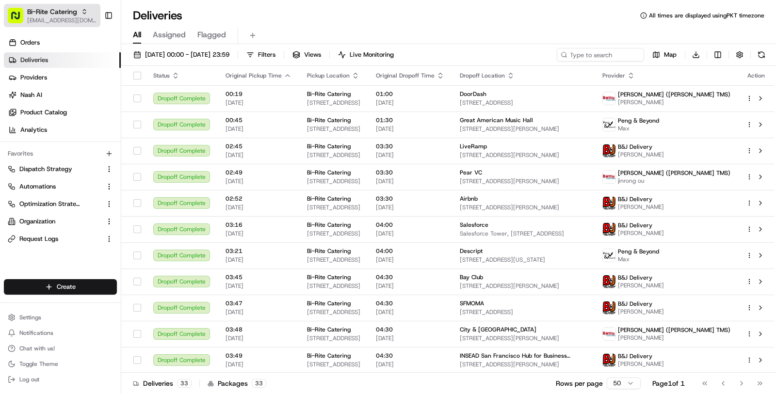
click at [55, 21] on span "[EMAIL_ADDRESS][DOMAIN_NAME]" at bounding box center [61, 20] width 69 height 8
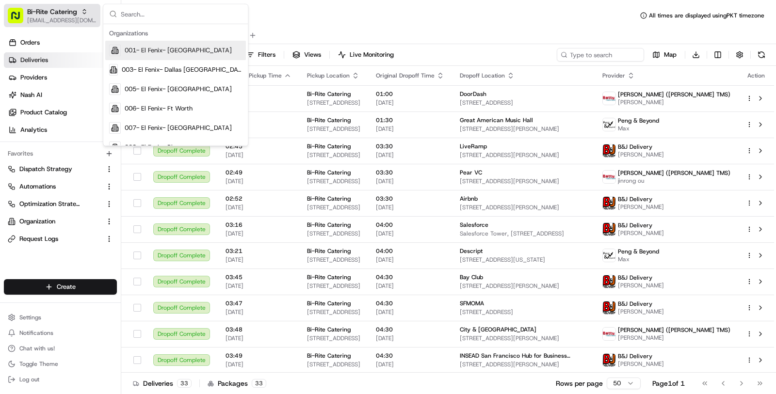
type input "z"
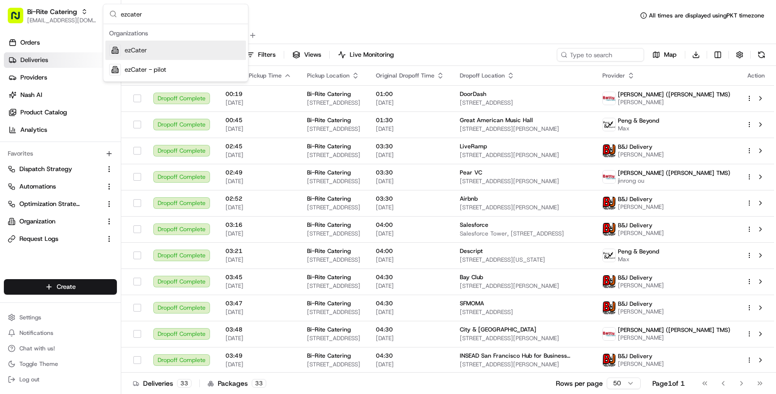
type input "ezcater"
click at [147, 55] on div "ezCater" at bounding box center [175, 50] width 141 height 19
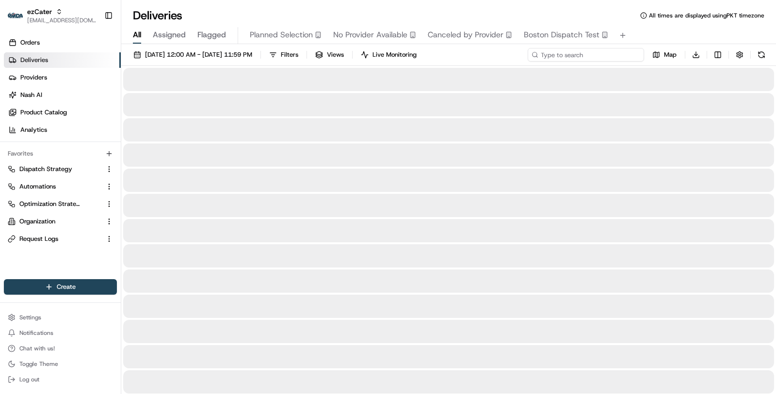
click at [595, 58] on input at bounding box center [586, 55] width 116 height 14
paste input "PF7F9T"
type input "PF7F9T"
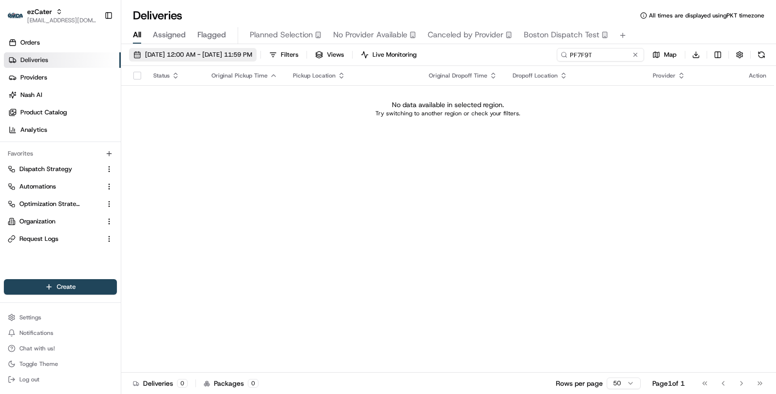
click at [234, 57] on span "08/21/2025 12:00 AM - 08/21/2025 11:59 PM" at bounding box center [198, 54] width 107 height 9
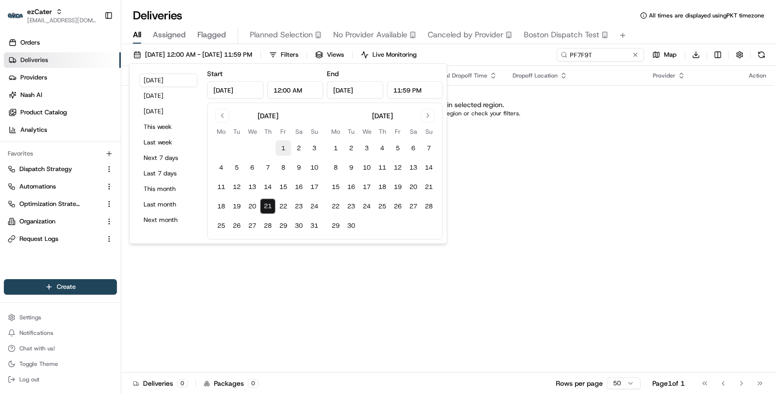
click at [279, 150] on button "1" at bounding box center [284, 149] width 16 height 16
type input "Aug 1, 2025"
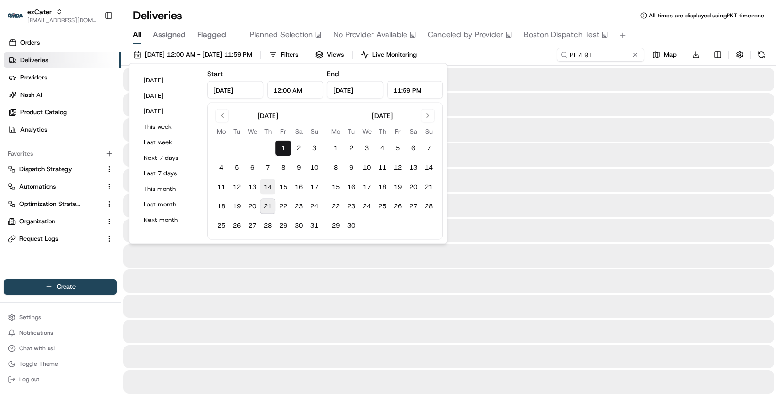
click at [270, 192] on button "14" at bounding box center [268, 188] width 16 height 16
type input "Aug 14, 2025"
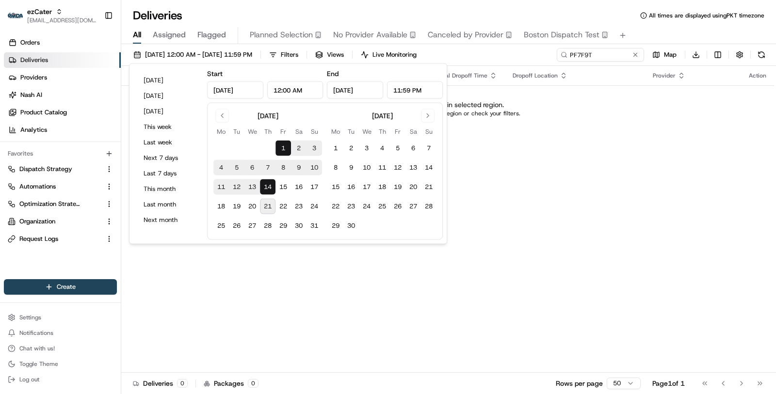
click at [326, 287] on div "Status Original Pickup Time Pickup Location Original Dropoff Time Dropoff Locat…" at bounding box center [447, 219] width 653 height 307
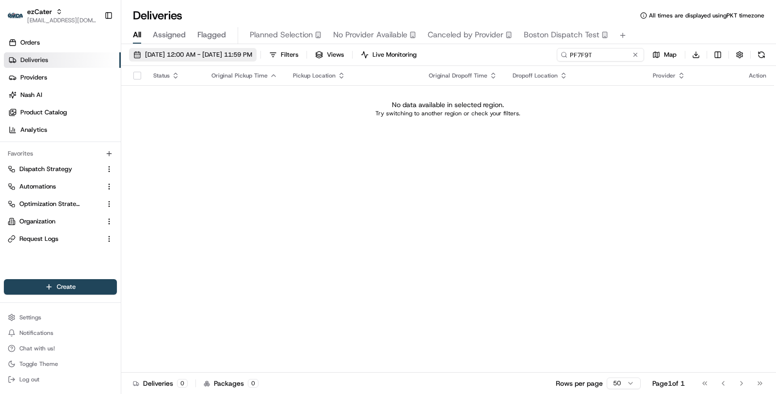
click at [252, 54] on span "08/01/2025 12:00 AM - 08/14/2025 11:59 PM" at bounding box center [198, 54] width 107 height 9
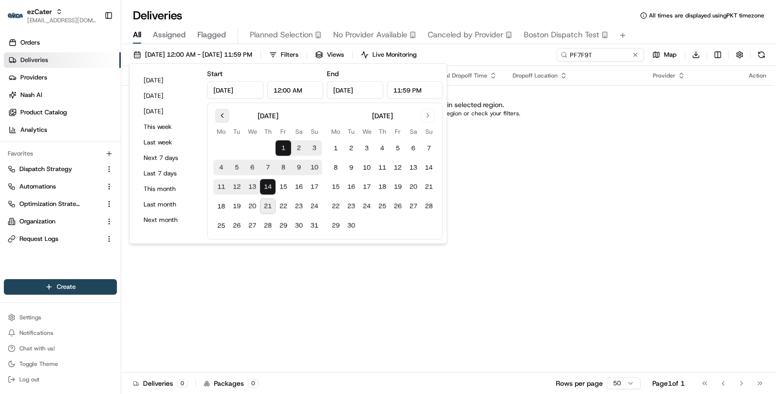
click at [227, 119] on button "Go to previous month" at bounding box center [222, 116] width 14 height 14
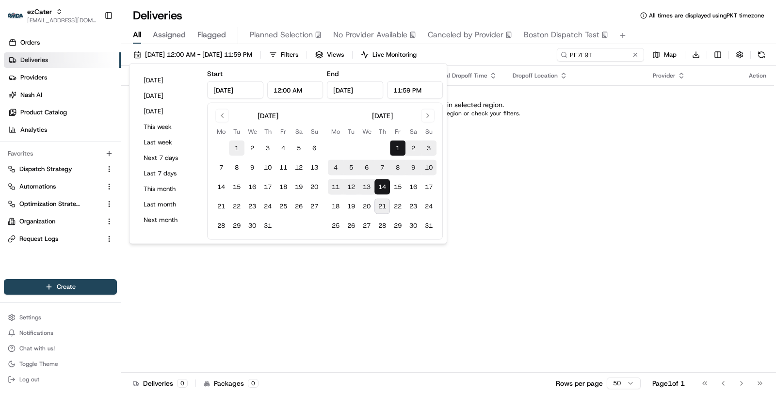
click at [239, 147] on button "1" at bounding box center [237, 149] width 16 height 16
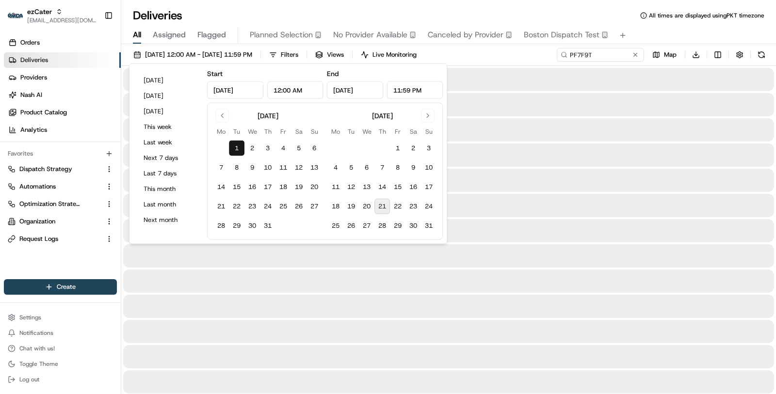
type input "Jul 1, 2025"
click at [386, 203] on button "21" at bounding box center [383, 207] width 16 height 16
type input "Aug 21, 2025"
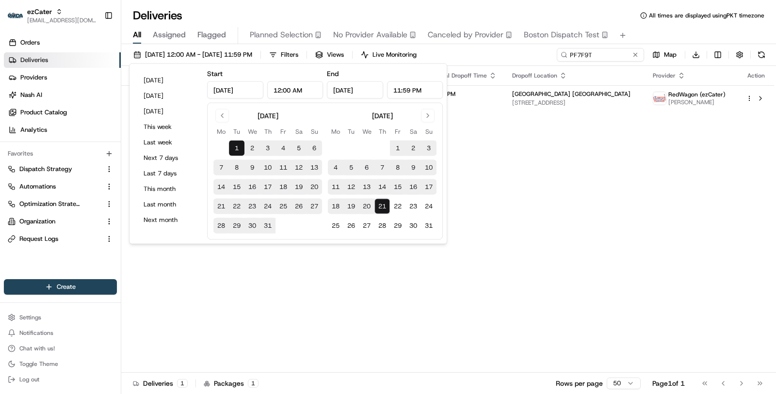
click at [366, 288] on div "Status Original Pickup Time Pickup Location Original Dropoff Time Dropoff Locat…" at bounding box center [447, 219] width 653 height 307
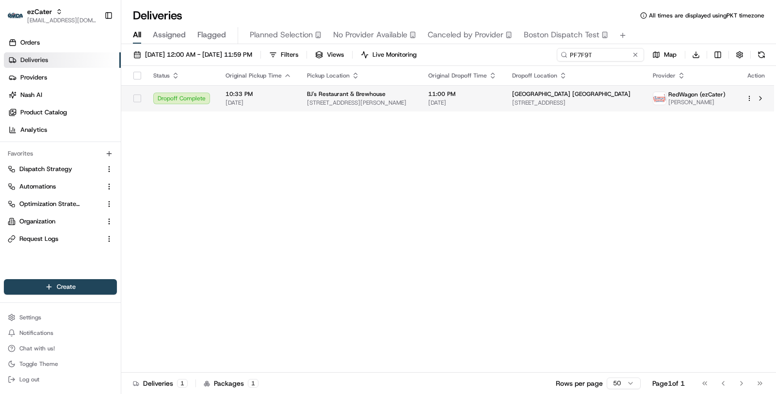
click at [497, 99] on span "08/20/2025" at bounding box center [462, 103] width 68 height 8
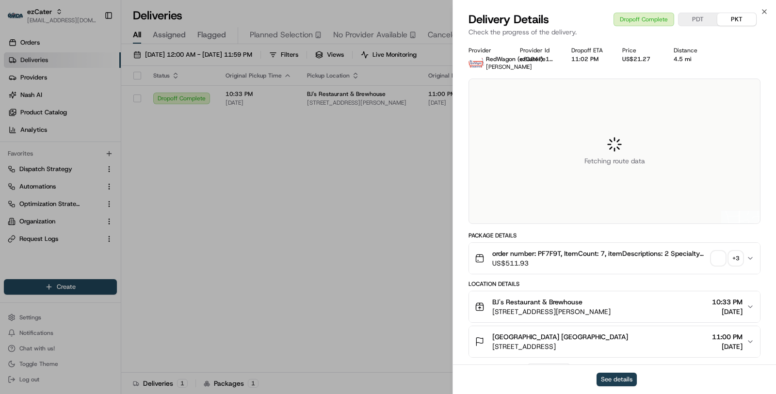
click at [602, 382] on button "See details" at bounding box center [617, 380] width 40 height 14
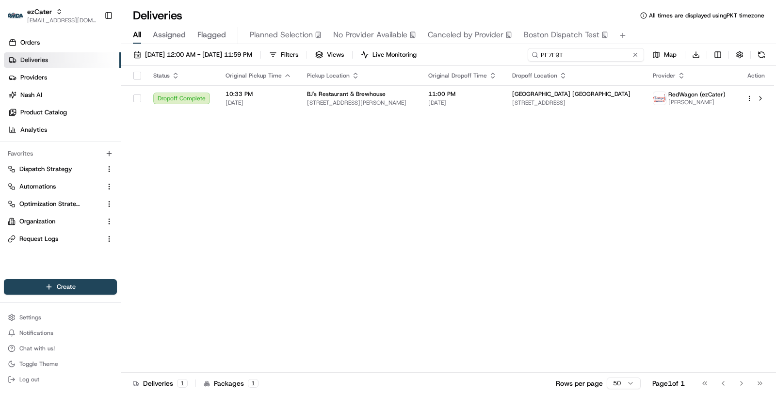
click at [579, 54] on input "PF7F9T" at bounding box center [586, 55] width 116 height 14
paste input "63RJ04"
type input "63RJ04"
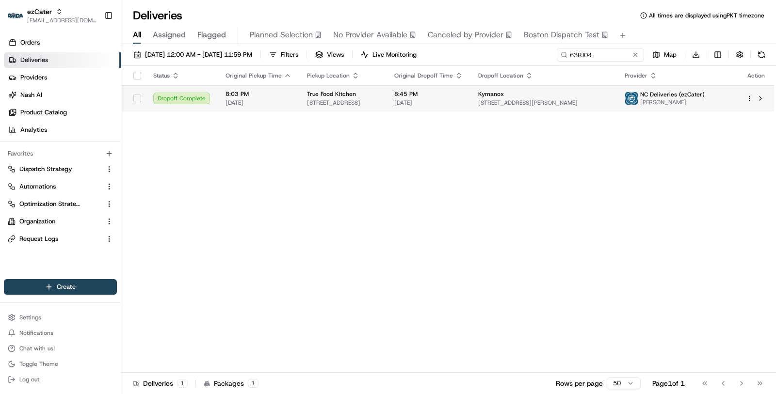
click at [387, 103] on td "True Food Kitchen 4104 Main at North Hills St #100, Raleigh, NC 27609, USA" at bounding box center [342, 98] width 87 height 26
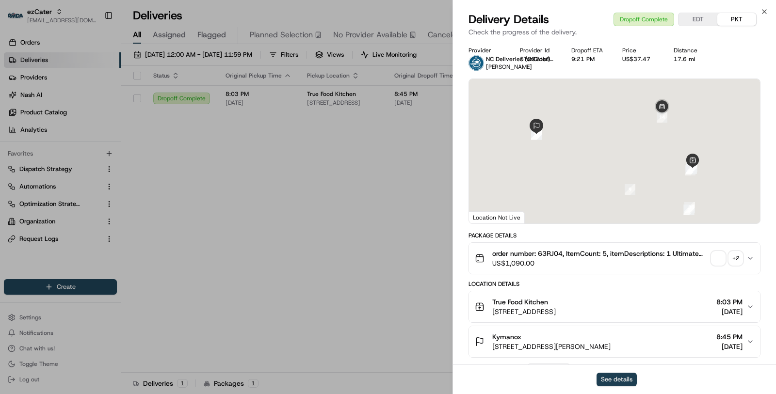
click at [603, 376] on button "See details" at bounding box center [617, 380] width 40 height 14
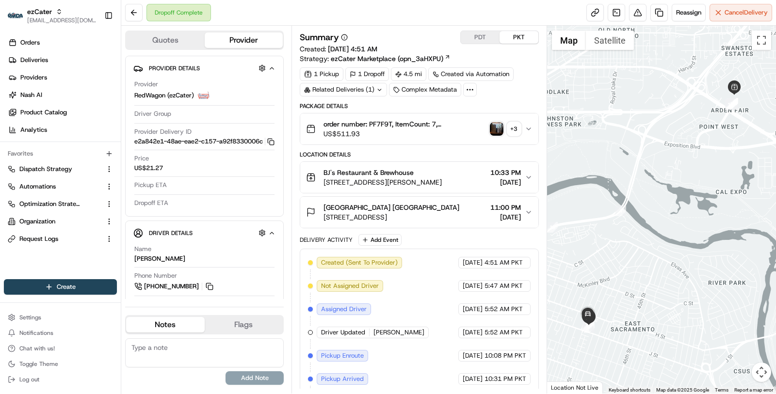
click at [365, 91] on div "Related Deliveries (1)" at bounding box center [343, 90] width 87 height 14
copy span "ord_CiLjSZZx8NDAdGfY6kwLUT"
drag, startPoint x: 303, startPoint y: 111, endPoint x: 397, endPoint y: 111, distance: 94.6
click at [397, 111] on td "ord_CiLjSZZx8NDAdGfY6kwLUT" at bounding box center [356, 110] width 106 height 17
copy span "ord_CiLjSZZx8NDAdGfY6kwLUT"
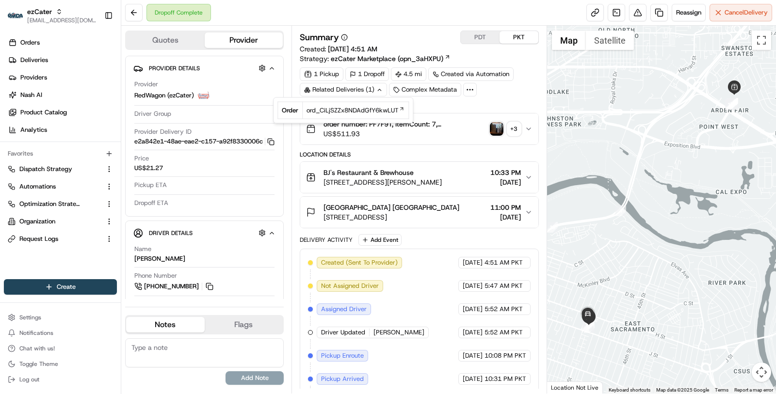
click at [475, 106] on div "Package Details" at bounding box center [419, 106] width 239 height 8
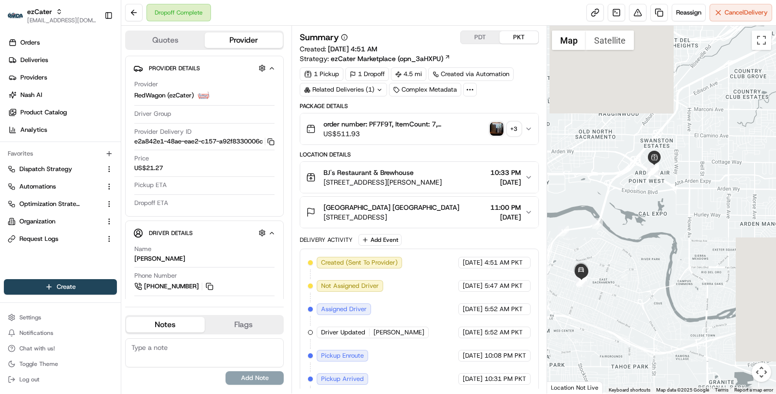
click at [469, 225] on button "Sacramento Midtown Endo Center 3941 J St #460, Sacramento, CA 95819, USA 11:00 …" at bounding box center [419, 212] width 238 height 31
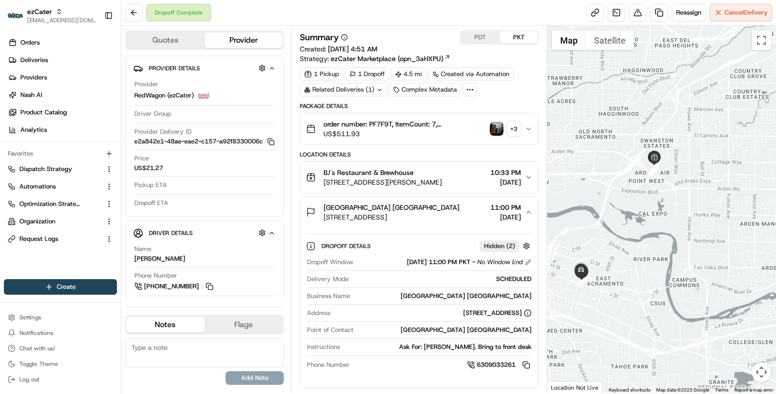
click at [468, 191] on div "BJ's Restaurant & Brewhouse 1689 Arden Wy, Sacramento, CA 95815, USA 10:33 PM 0…" at bounding box center [419, 178] width 239 height 32
click at [442, 182] on span "1689 Arden Wy, Sacramento, CA 95815, USA" at bounding box center [383, 183] width 118 height 10
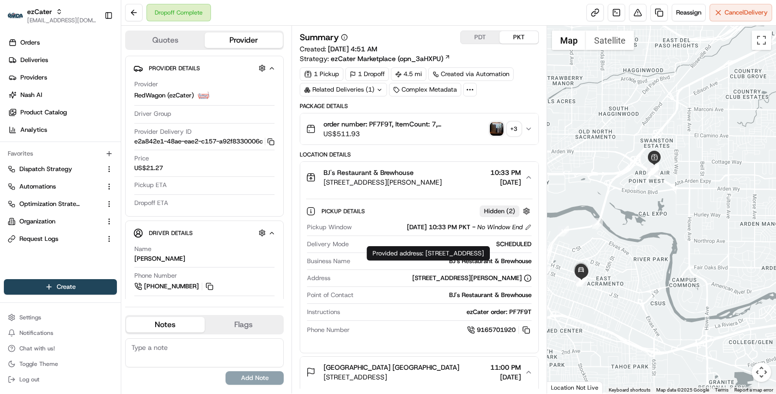
drag, startPoint x: 426, startPoint y: 252, endPoint x: 437, endPoint y: 260, distance: 13.9
click at [437, 260] on div "Provided address: 1689 Arden Way, Sacramento, CA, 95815 Provided address: 1689 …" at bounding box center [428, 253] width 123 height 15
copy div "1689 Arden Way, Sacramento, CA, 95815"
click at [453, 258] on div "BJ's Restaurant & Brewhouse" at bounding box center [443, 261] width 178 height 9
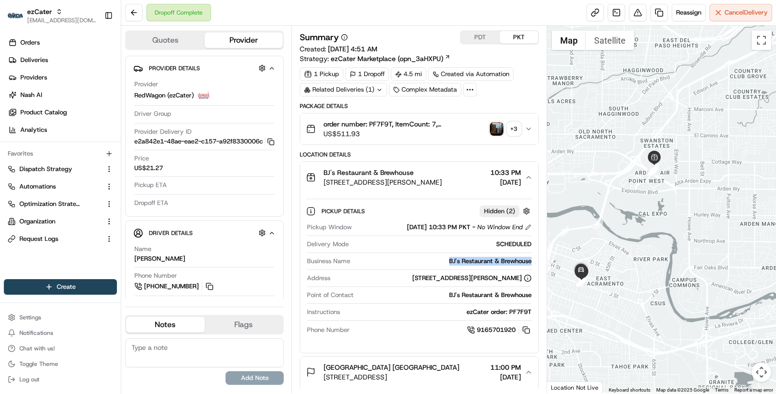
click at [453, 258] on div "BJ's Restaurant & Brewhouse" at bounding box center [443, 261] width 178 height 9
copy div "BJ's Restaurant & Brewhouse"
click at [381, 122] on span "order number: PF7F9T, ItemCount: 7, itemDescriptions: 2 Specialty Entree Combo,…" at bounding box center [405, 124] width 163 height 10
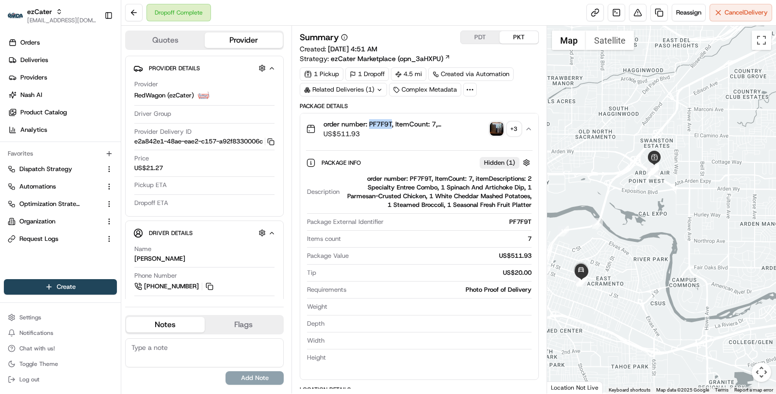
click at [381, 122] on span "order number: PF7F9T, ItemCount: 7, itemDescriptions: 2 Specialty Entree Combo,…" at bounding box center [405, 124] width 163 height 10
copy span "PF7F9T"
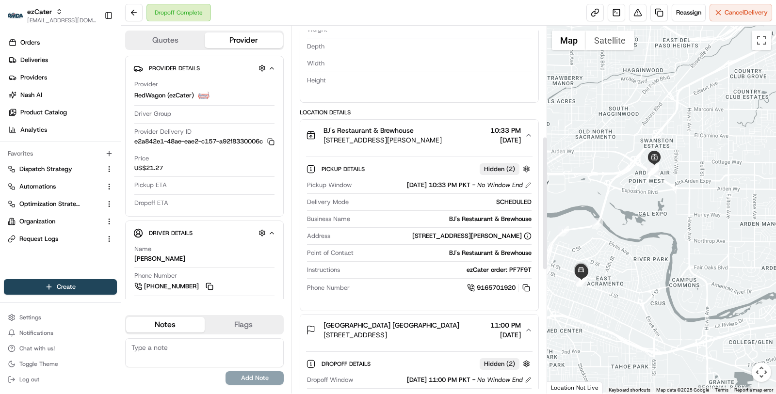
scroll to position [304, 0]
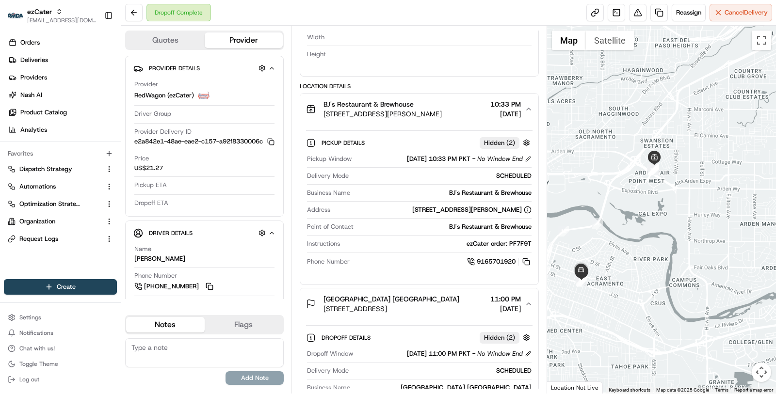
click at [461, 207] on div "1689 Arden Wy, Sacramento, CA 95815, USA" at bounding box center [471, 210] width 119 height 9
click at [505, 207] on div "1689 Arden Wy, Sacramento, CA 95815, USA" at bounding box center [471, 210] width 119 height 9
click at [512, 195] on div "Business Name BJ's Restaurant & Brewhouse" at bounding box center [419, 195] width 225 height 13
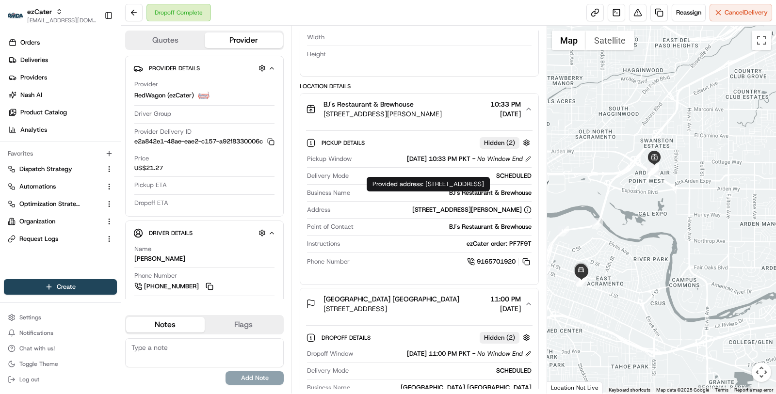
drag, startPoint x: 426, startPoint y: 184, endPoint x: 439, endPoint y: 194, distance: 15.9
click at [439, 192] on div "Provided address: 1689 Arden Way, Sacramento, CA, 95815 Provided address: 1689 …" at bounding box center [428, 184] width 123 height 15
copy div "1689 Arden Way, Sacramento, CA, 95815"
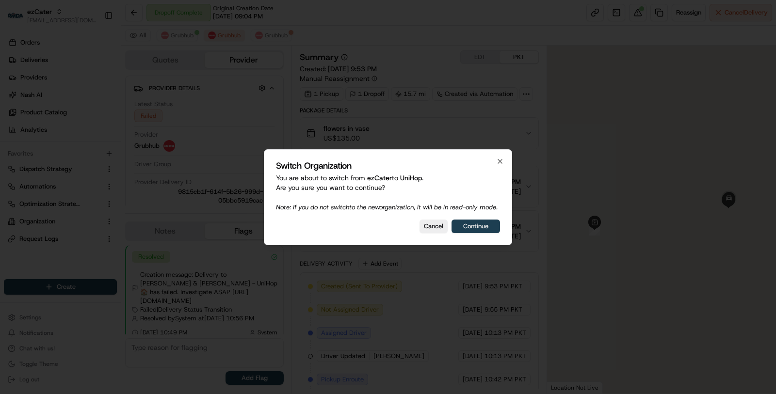
click at [473, 228] on button "Continue" at bounding box center [476, 227] width 49 height 14
click at [437, 233] on button "Cancel" at bounding box center [434, 227] width 28 height 14
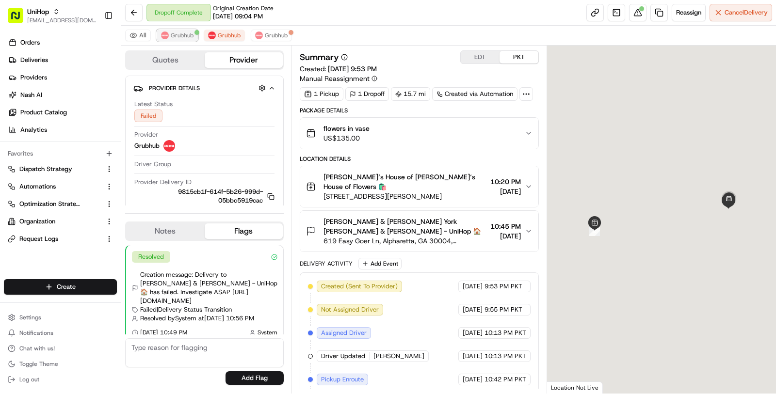
click at [188, 35] on span "Grubhub" at bounding box center [182, 36] width 23 height 8
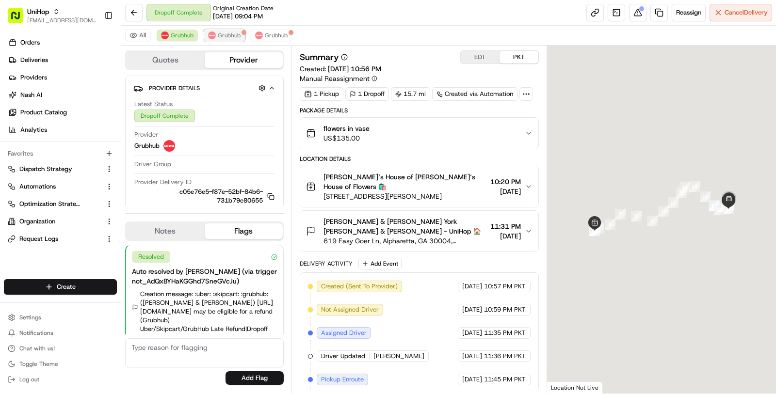
click at [219, 33] on span "Grubhub" at bounding box center [229, 36] width 23 height 8
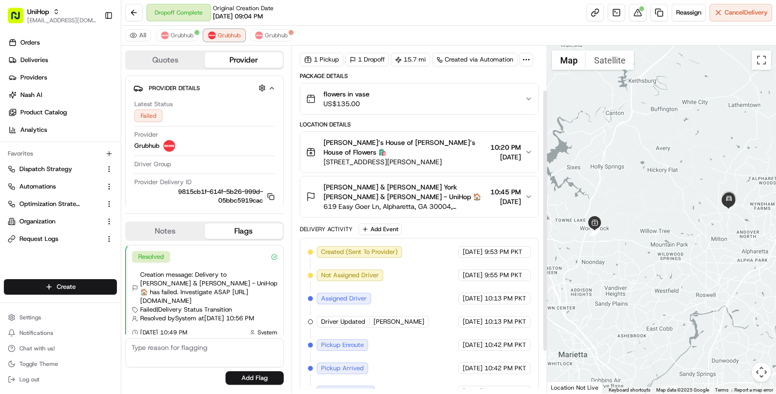
scroll to position [19, 0]
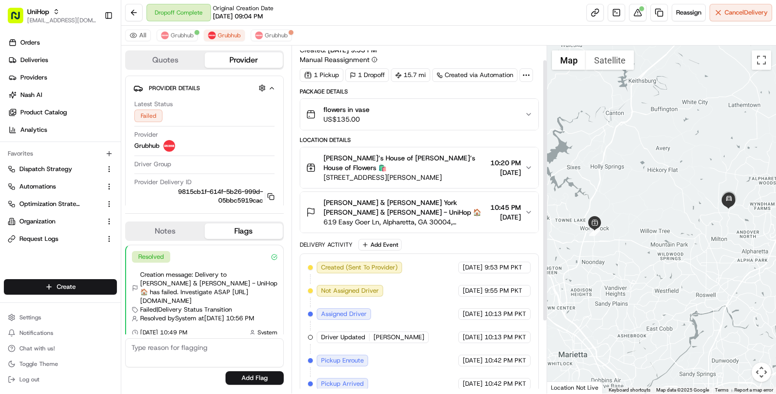
click at [628, 6] on div "Reassign Cancel Delivery" at bounding box center [680, 12] width 186 height 17
click at [636, 9] on button at bounding box center [637, 12] width 17 height 17
click at [171, 34] on span "Grubhub" at bounding box center [182, 36] width 23 height 8
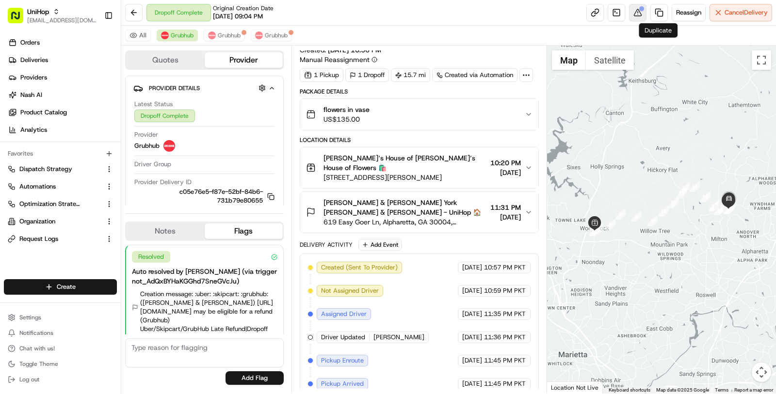
click at [638, 12] on button at bounding box center [637, 12] width 17 height 17
click at [228, 30] on button "Grubhub" at bounding box center [224, 36] width 41 height 12
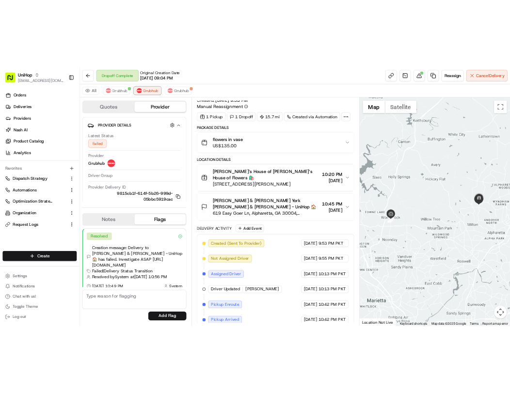
scroll to position [115, 0]
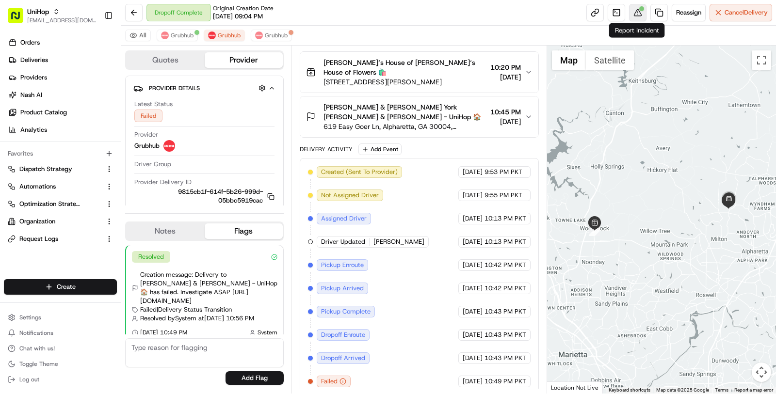
click at [639, 11] on button at bounding box center [637, 12] width 17 height 17
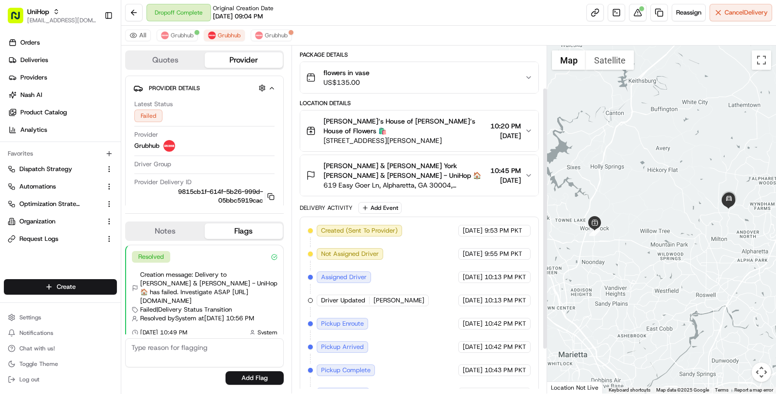
scroll to position [0, 0]
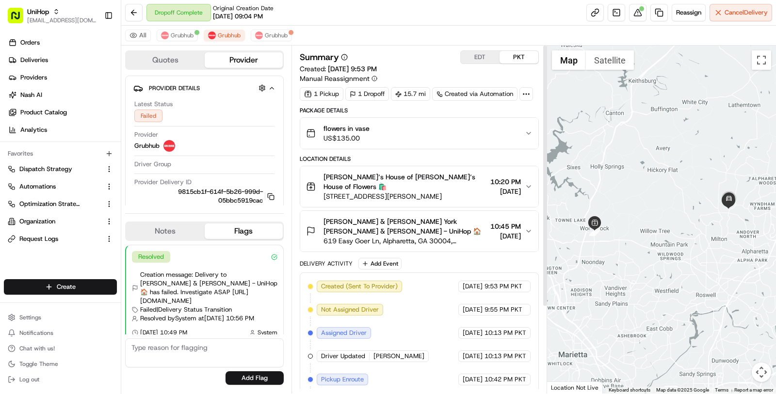
click at [415, 139] on div "flowers in vase US$135.00" at bounding box center [415, 133] width 219 height 19
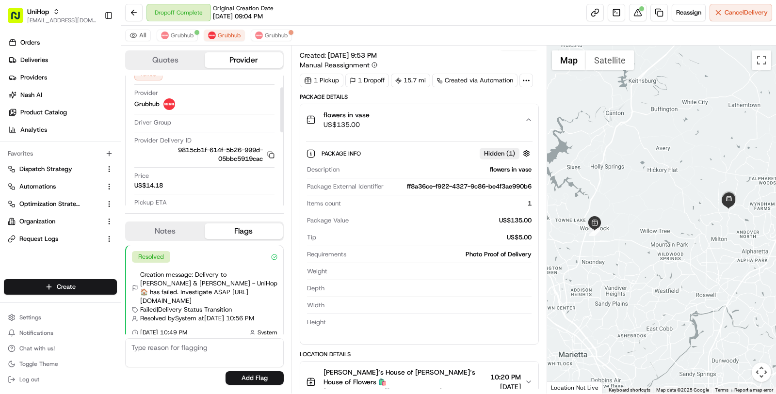
scroll to position [34, 0]
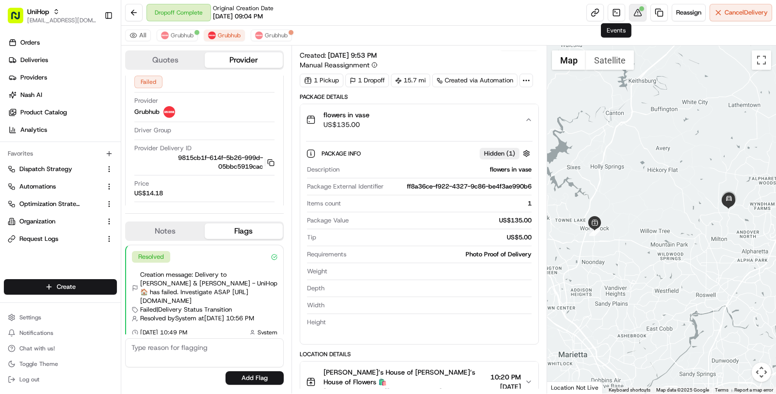
click at [641, 12] on button at bounding box center [637, 12] width 17 height 17
click at [637, 15] on button at bounding box center [637, 12] width 17 height 17
click at [197, 40] on div "All Grubhub Grubhub Grubhub" at bounding box center [448, 36] width 655 height 20
click at [187, 37] on span "Grubhub" at bounding box center [182, 36] width 23 height 8
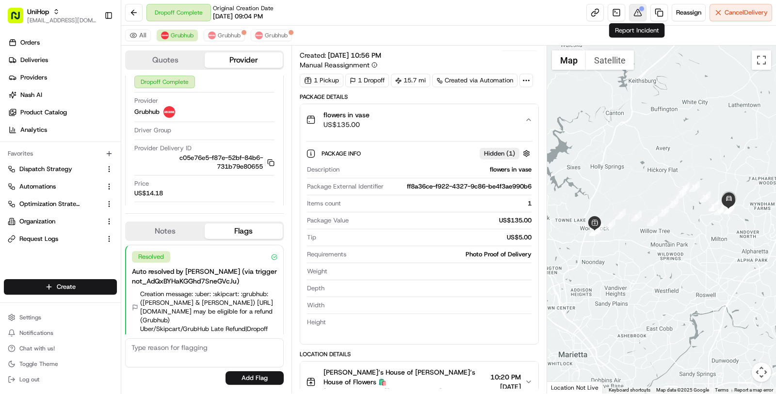
click at [634, 14] on button at bounding box center [637, 12] width 17 height 17
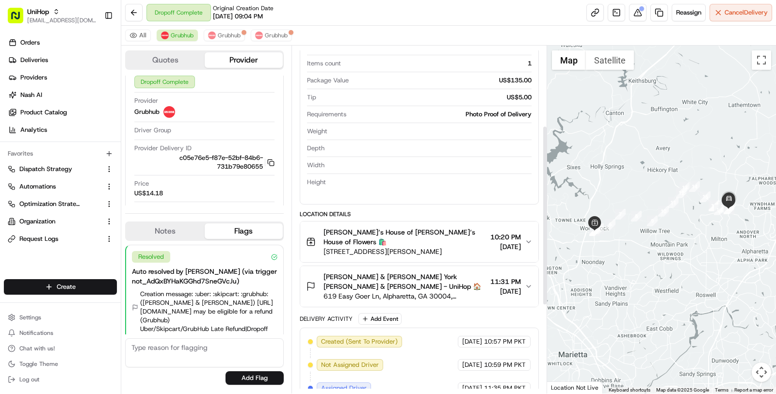
scroll to position [323, 0]
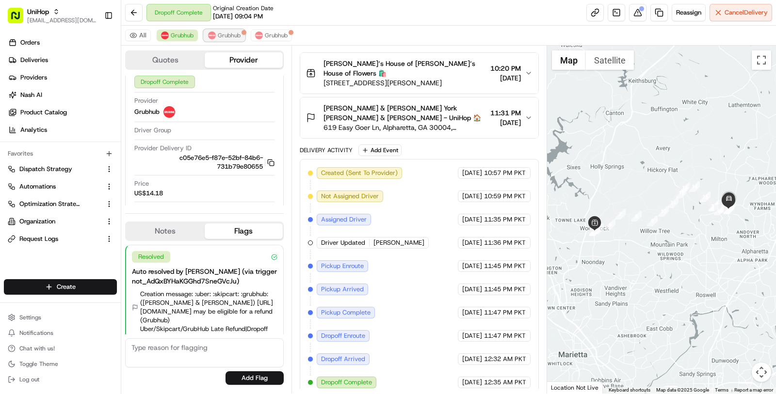
click at [230, 40] on button "Grubhub" at bounding box center [224, 36] width 41 height 12
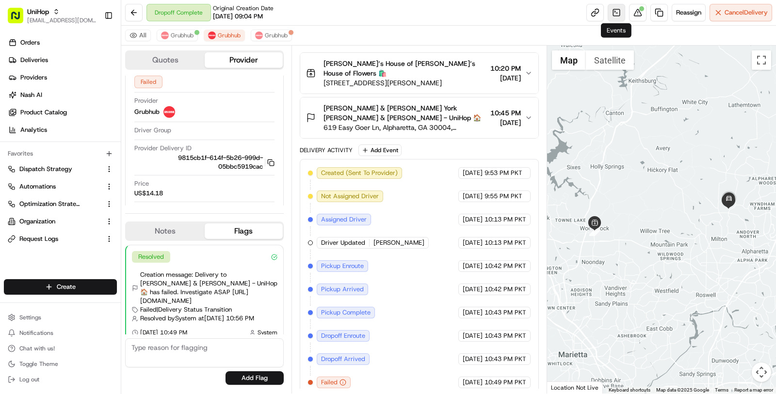
click at [614, 11] on link at bounding box center [616, 12] width 17 height 17
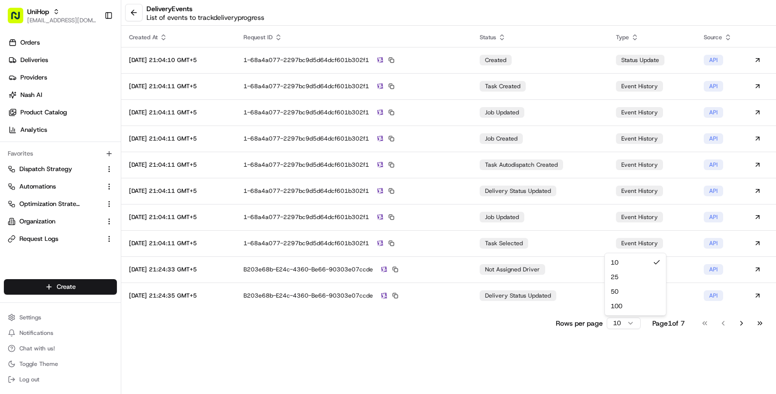
click at [629, 328] on html "UniHop masood@usenash.com Toggle Sidebar Orders Deliveries Providers Nash AI Pr…" at bounding box center [388, 197] width 776 height 394
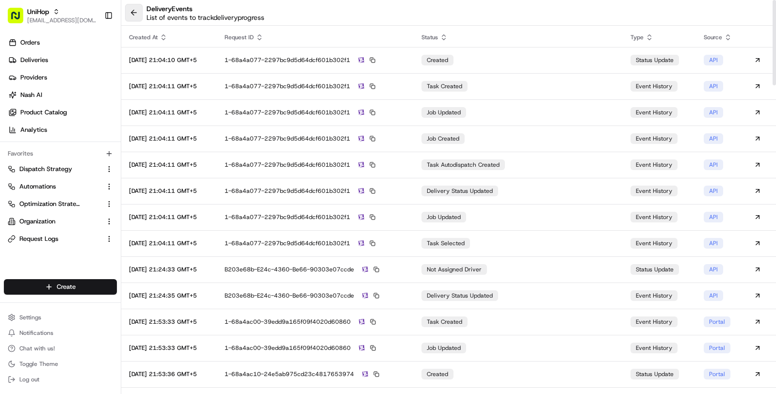
click at [134, 9] on button at bounding box center [133, 12] width 17 height 17
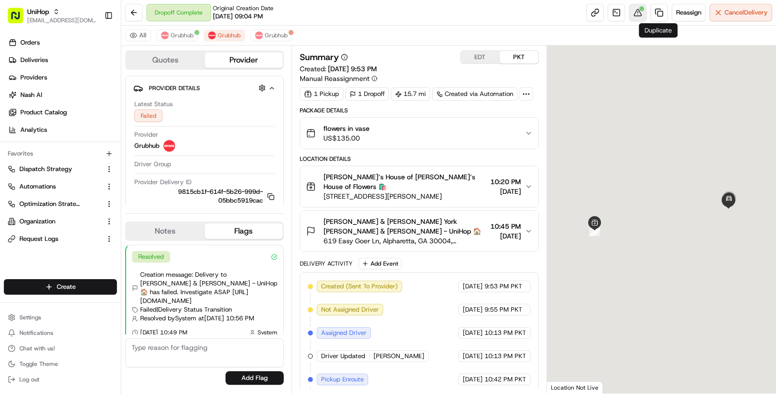
click at [637, 11] on button at bounding box center [637, 12] width 17 height 17
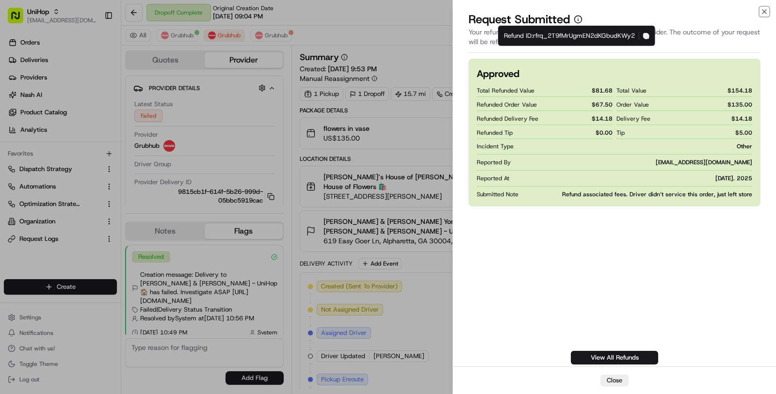
click at [647, 36] on icon "button" at bounding box center [646, 36] width 6 height 6
